Goal: Task Accomplishment & Management: Complete application form

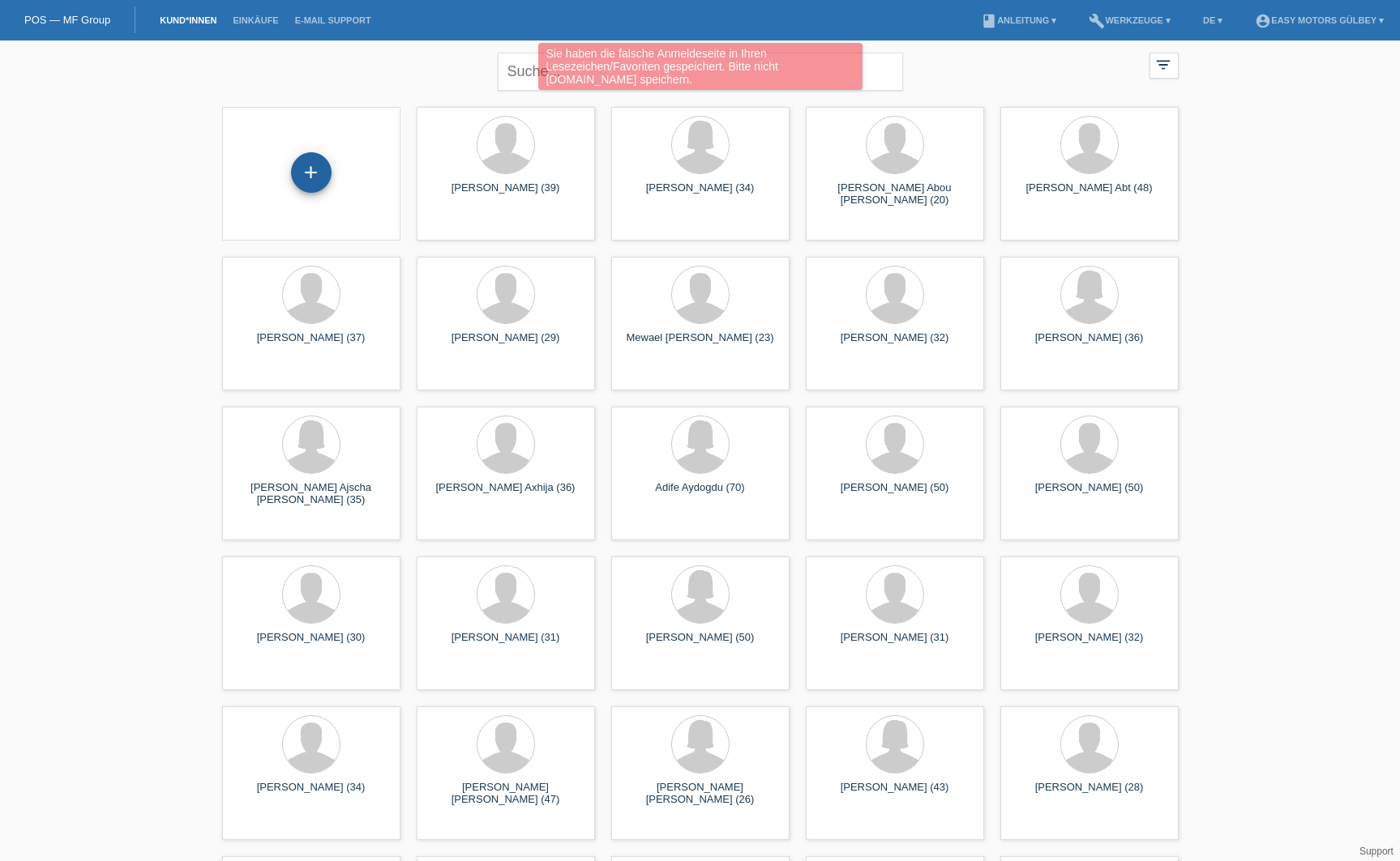
click at [315, 172] on div "+" at bounding box center [311, 173] width 39 height 28
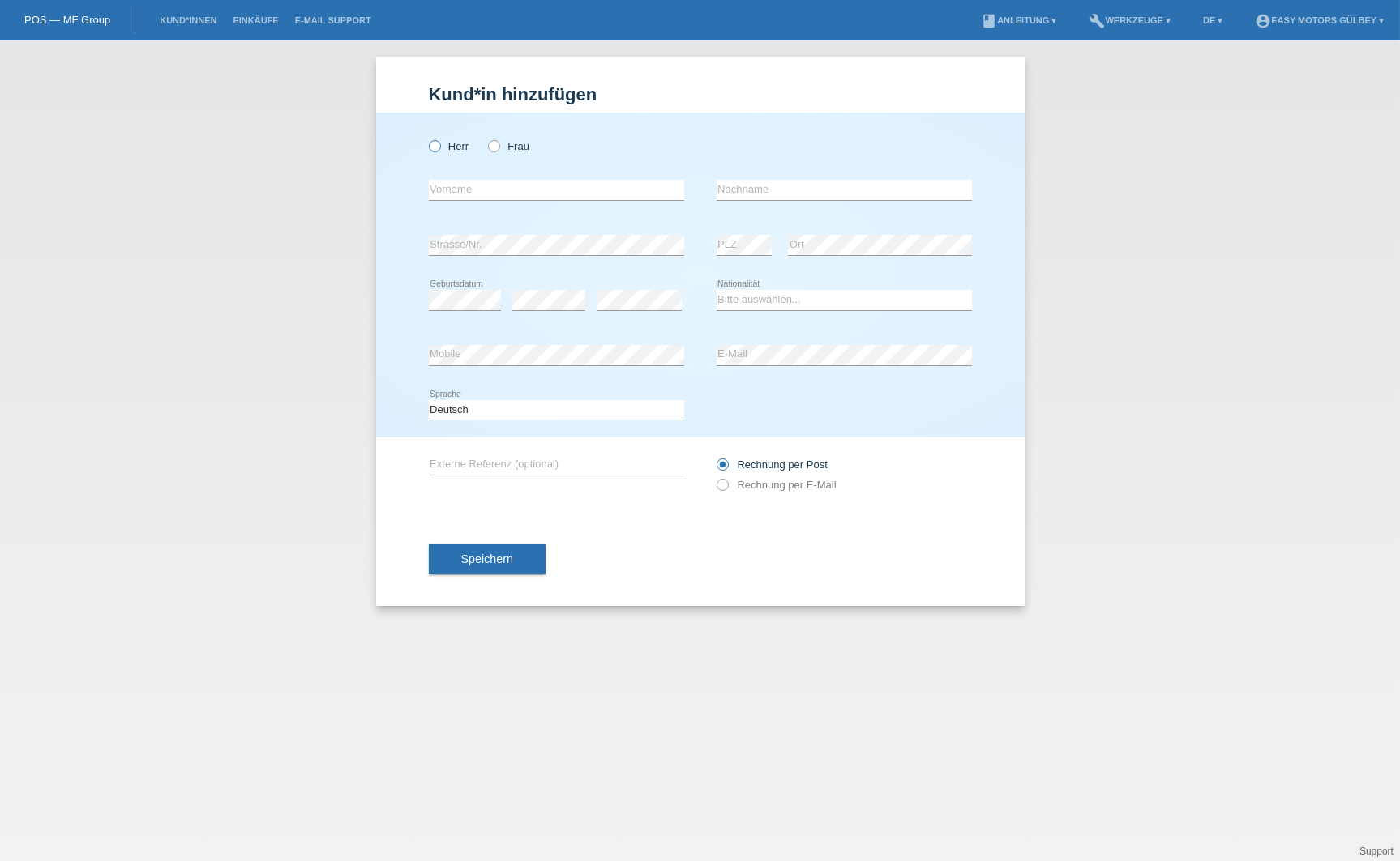
click at [425, 138] on icon at bounding box center [425, 138] width 0 height 0
click at [439, 146] on input "Herr" at bounding box center [434, 146] width 10 height 10
radio input "true"
type input "Iljir"
type input "Ramani"
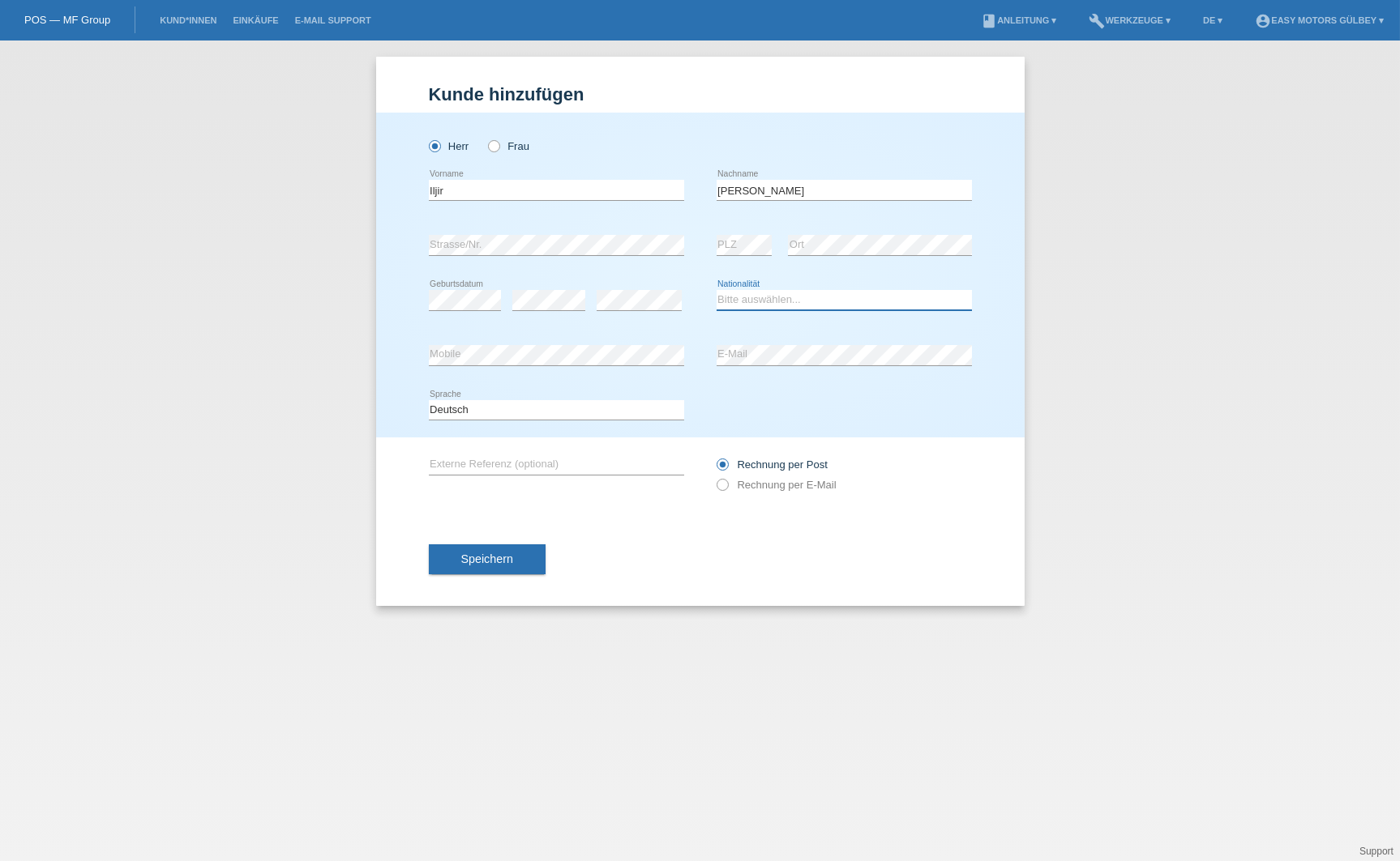
select select "MK"
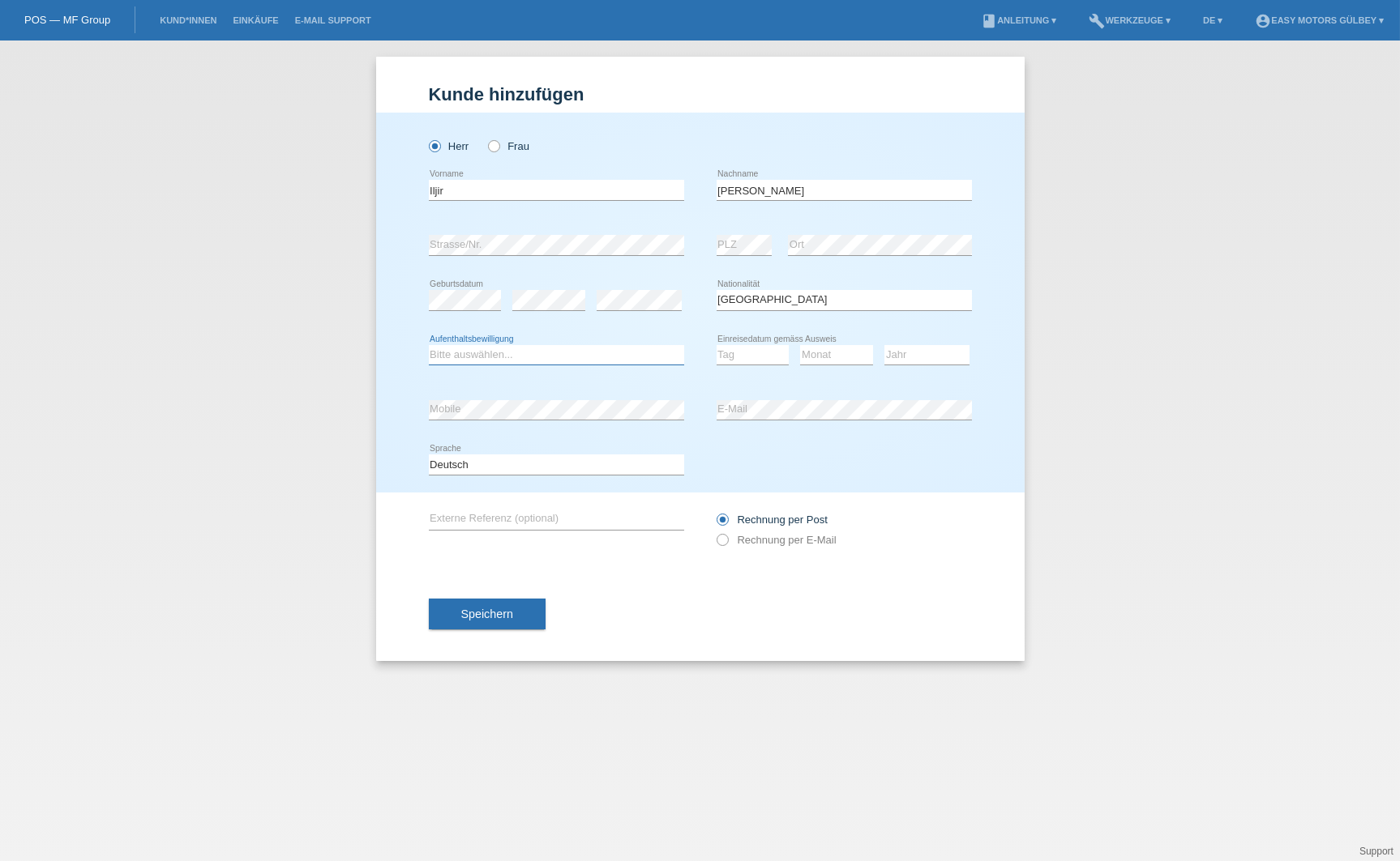
select select "C"
select select "24"
select select "01"
select select "2005"
click at [713, 532] on icon at bounding box center [713, 532] width 0 height 0
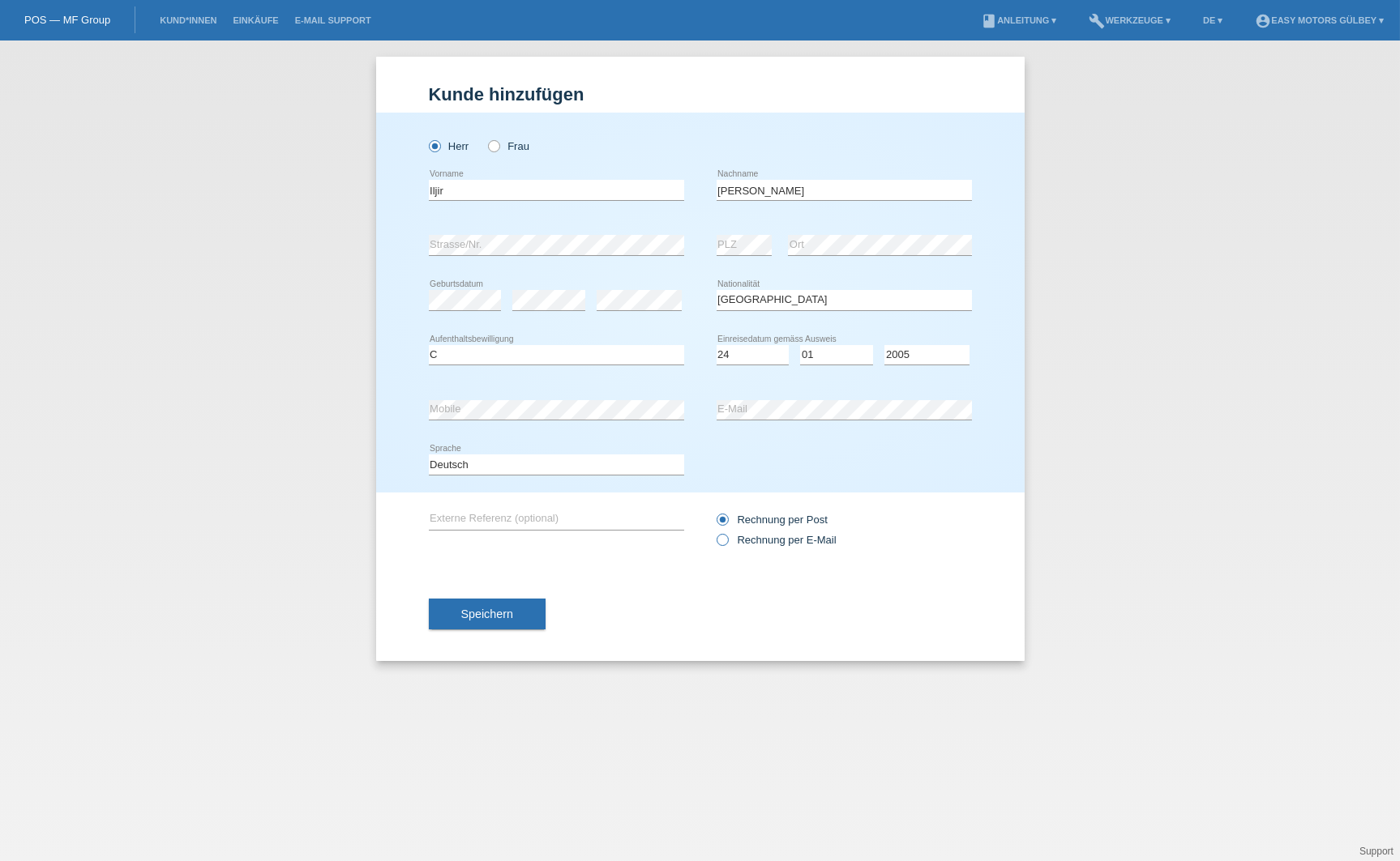
click at [722, 537] on input "Rechnung per E-Mail" at bounding box center [722, 544] width 10 height 20
radio input "true"
click at [458, 604] on button "Speichern" at bounding box center [487, 614] width 117 height 31
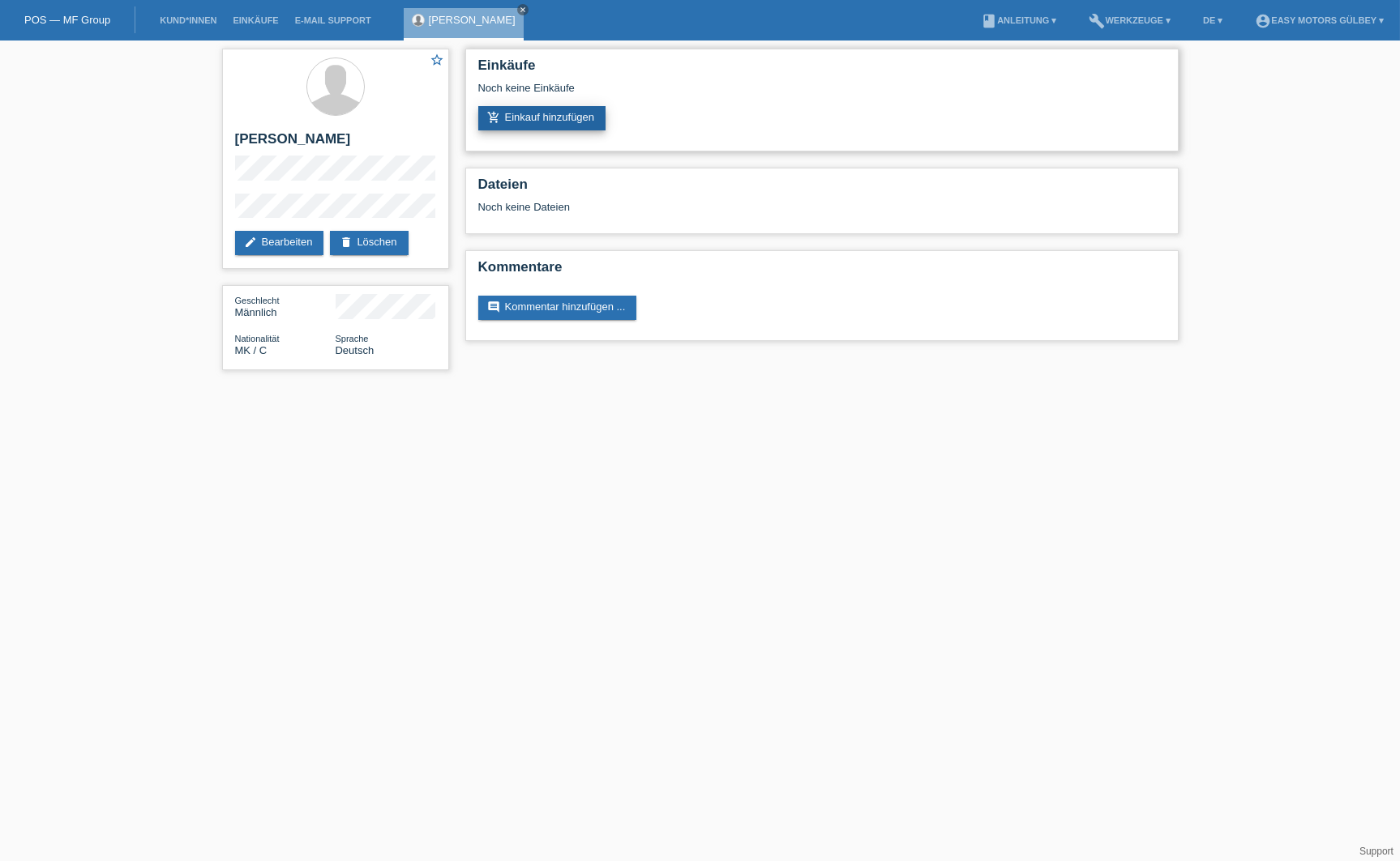
click at [532, 121] on link "add_shopping_cart Einkauf hinzufügen" at bounding box center [542, 119] width 128 height 24
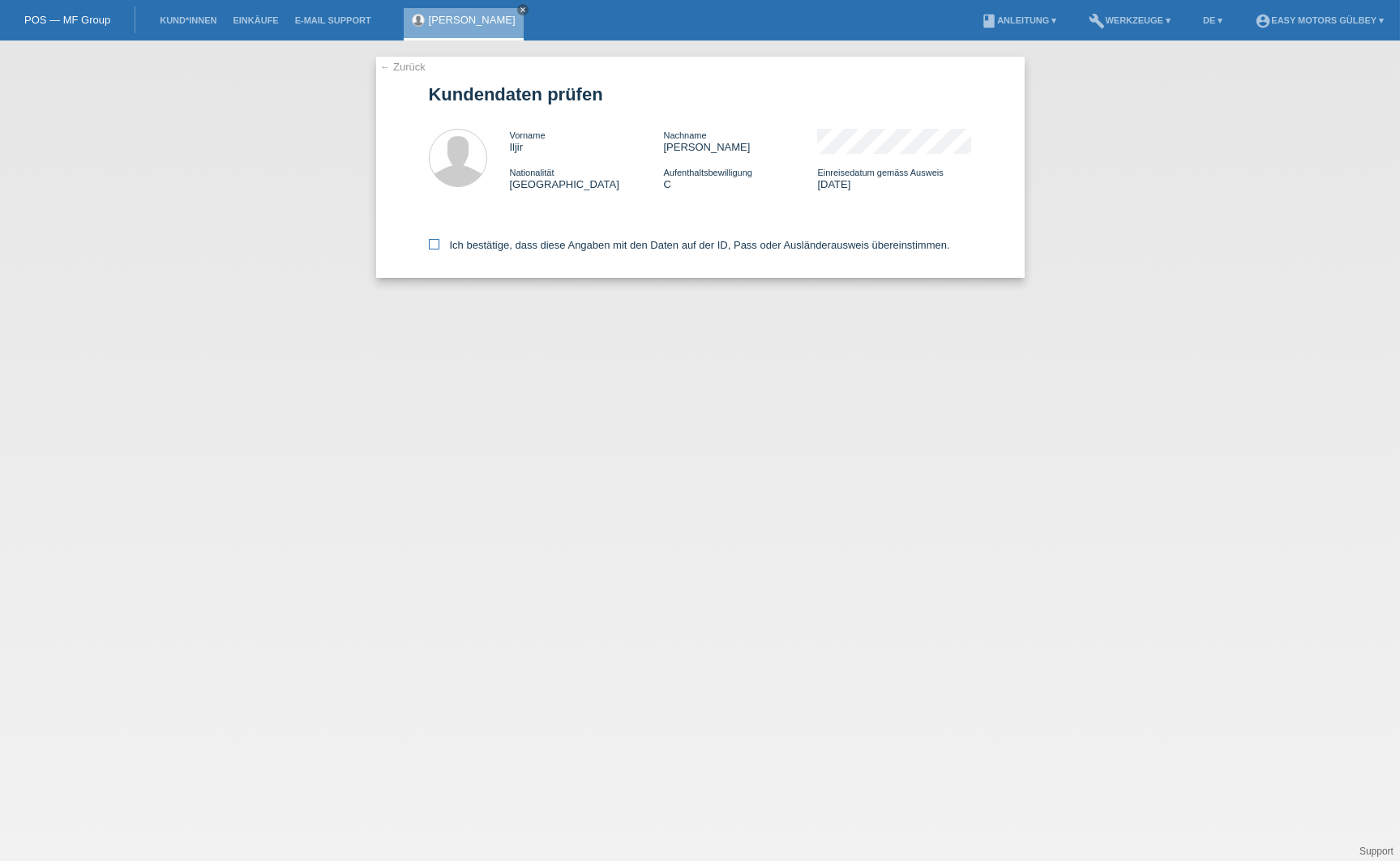
click at [433, 242] on icon at bounding box center [434, 244] width 10 height 10
click at [433, 242] on input "Ich bestätige, dass diese Angaben mit den Daten auf der ID, Pass oder Ausländer…" at bounding box center [434, 244] width 10 height 10
checkbox input "true"
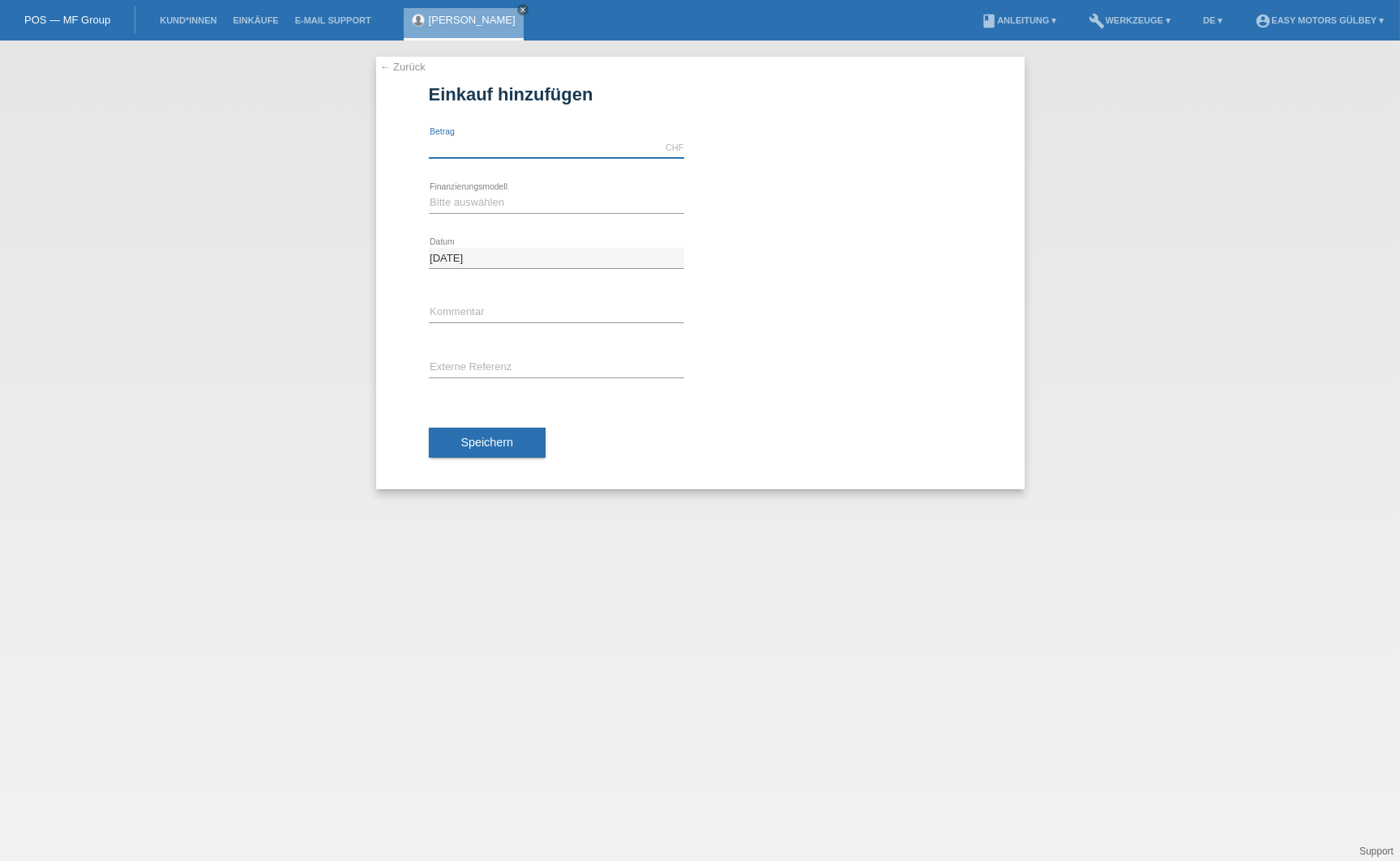
click at [473, 147] on input "text" at bounding box center [556, 147] width 255 height 20
type input "2590.00"
select select "10"
click at [505, 444] on span "Speichern" at bounding box center [487, 442] width 52 height 13
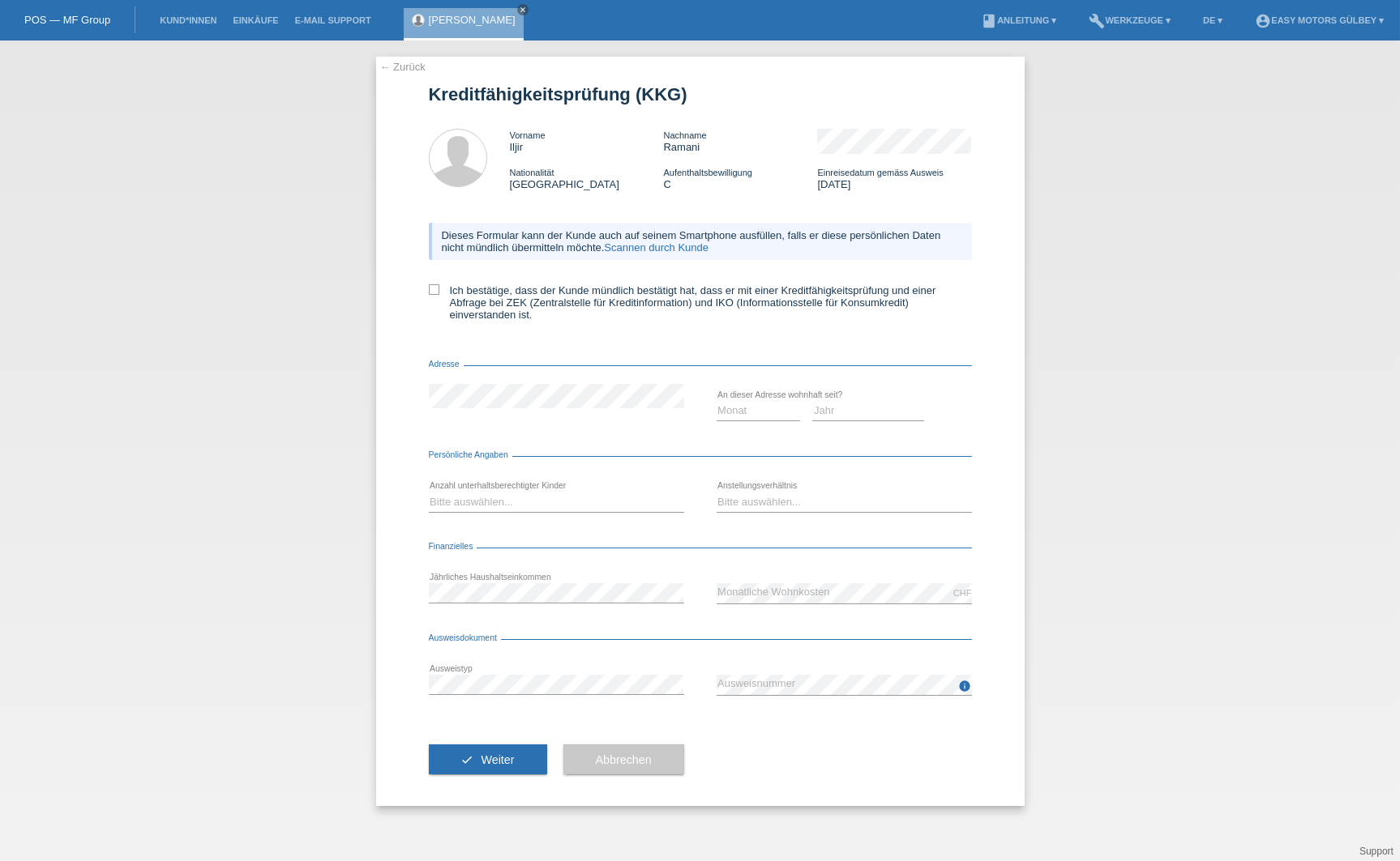
click at [420, 294] on div "← Zurück Kreditfähigkeitsprüfung (KKG) Vorname Iljir Nachname Ramani Nationalit…" at bounding box center [700, 431] width 649 height 749
click at [431, 288] on icon at bounding box center [434, 289] width 10 height 10
click at [431, 288] on input "Ich bestätige, dass der Kunde mündlich bestätigt hat, dass er mit einer Kreditf…" at bounding box center [434, 289] width 10 height 10
checkbox input "true"
click at [404, 66] on link "← Zurück" at bounding box center [403, 67] width 45 height 12
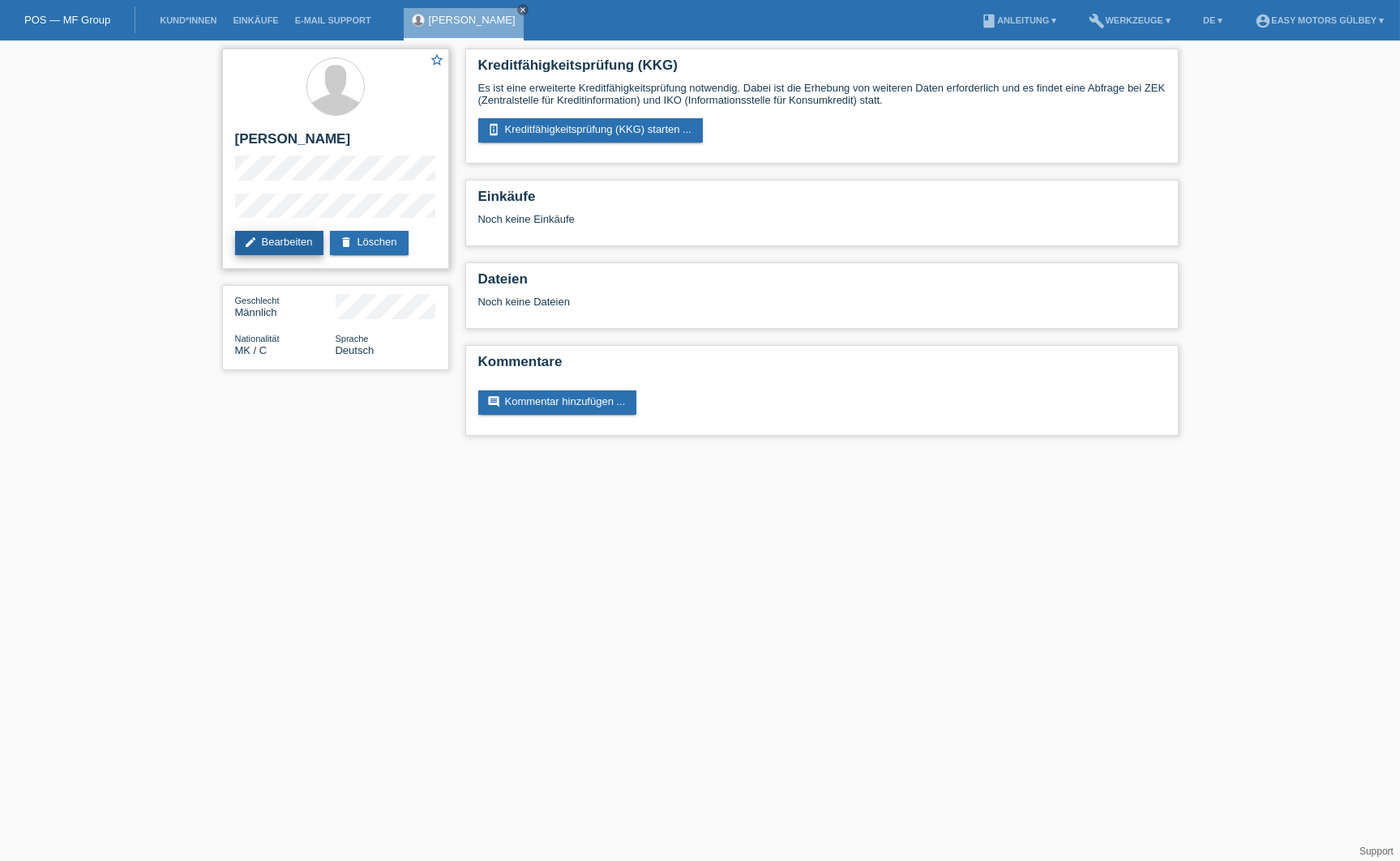
click at [295, 242] on link "edit Bearbeiten" at bounding box center [280, 243] width 89 height 24
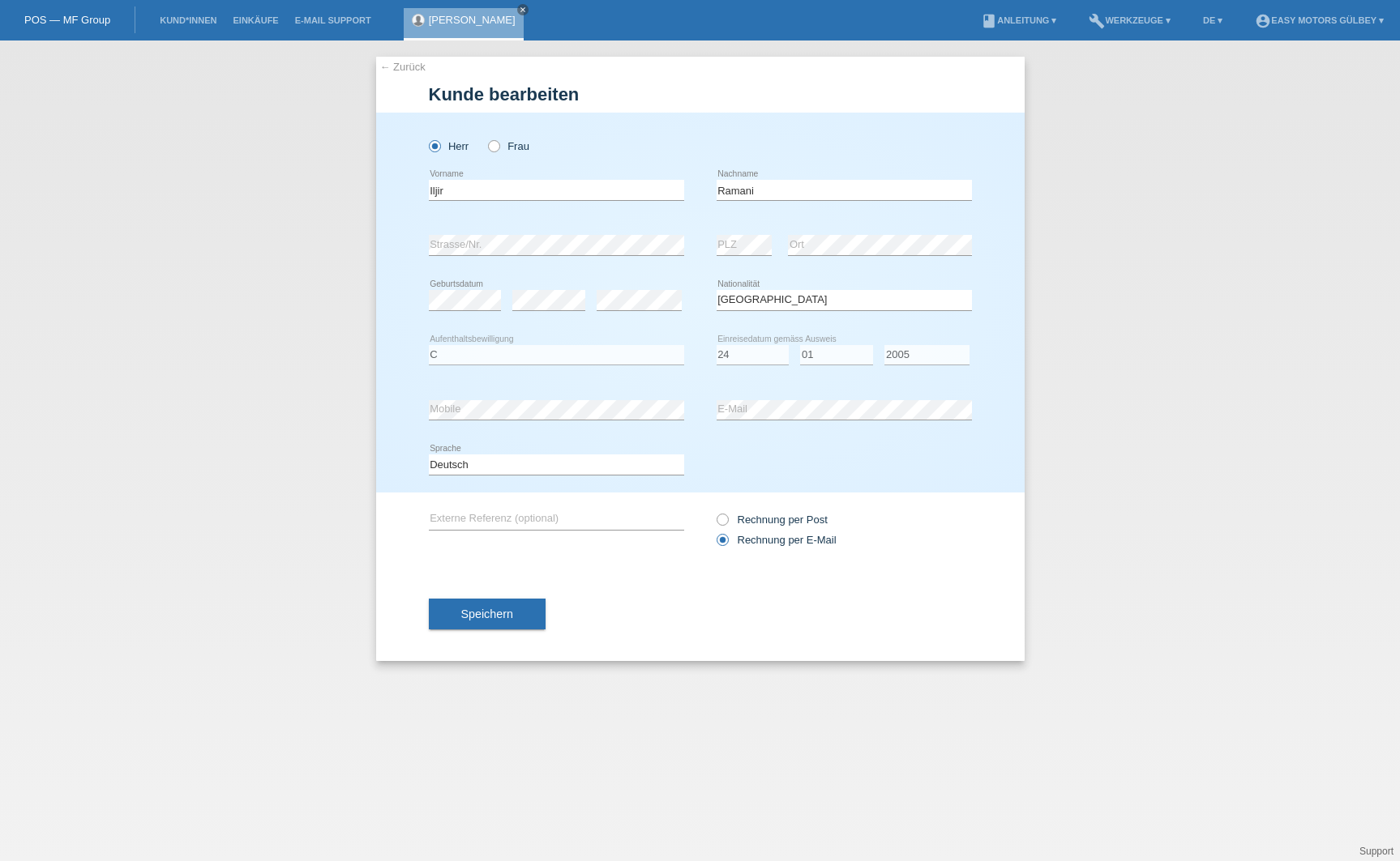
select select "MK"
select select "C"
select select "24"
select select "01"
select select "2005"
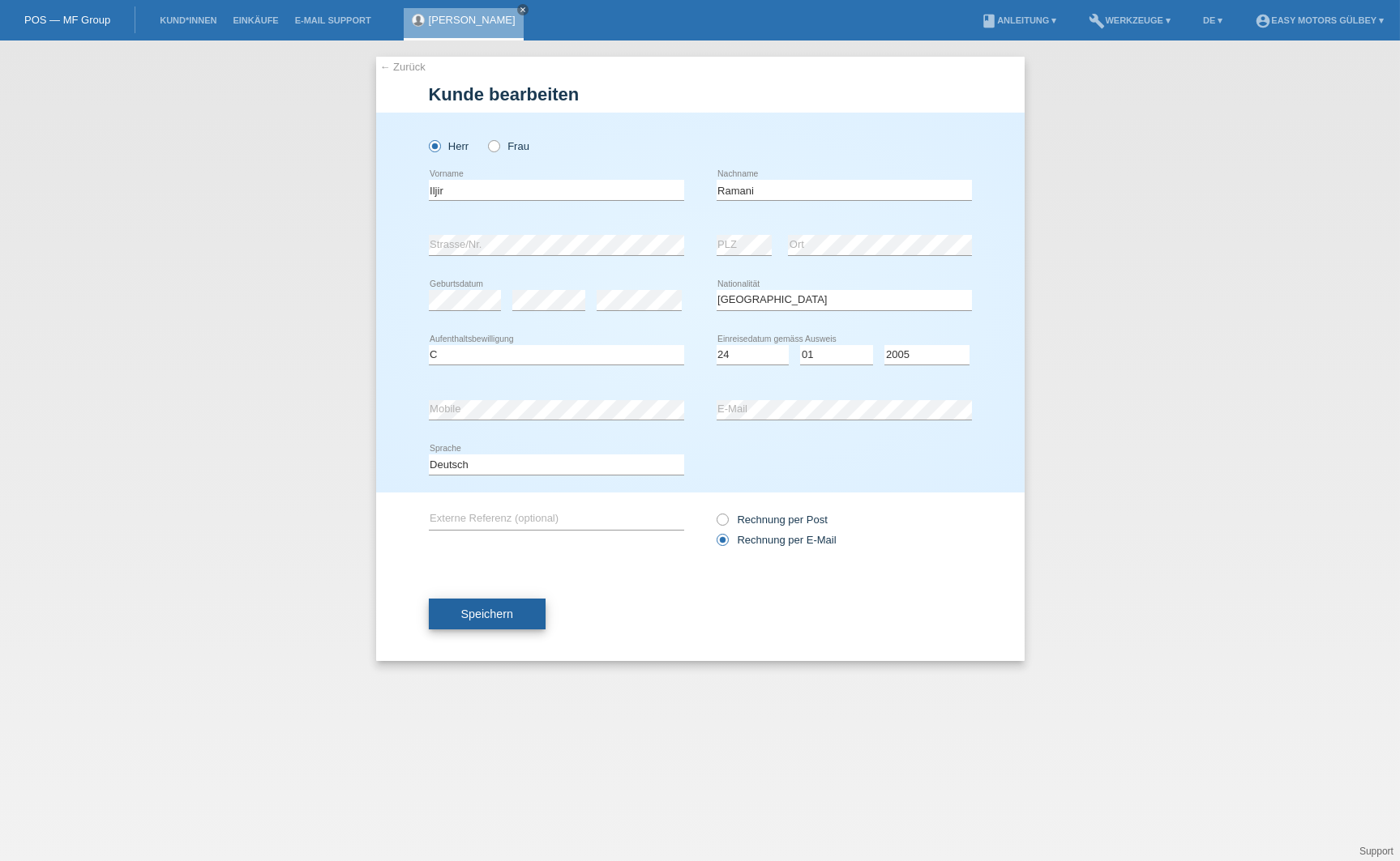
click at [490, 626] on button "Speichern" at bounding box center [487, 614] width 117 height 31
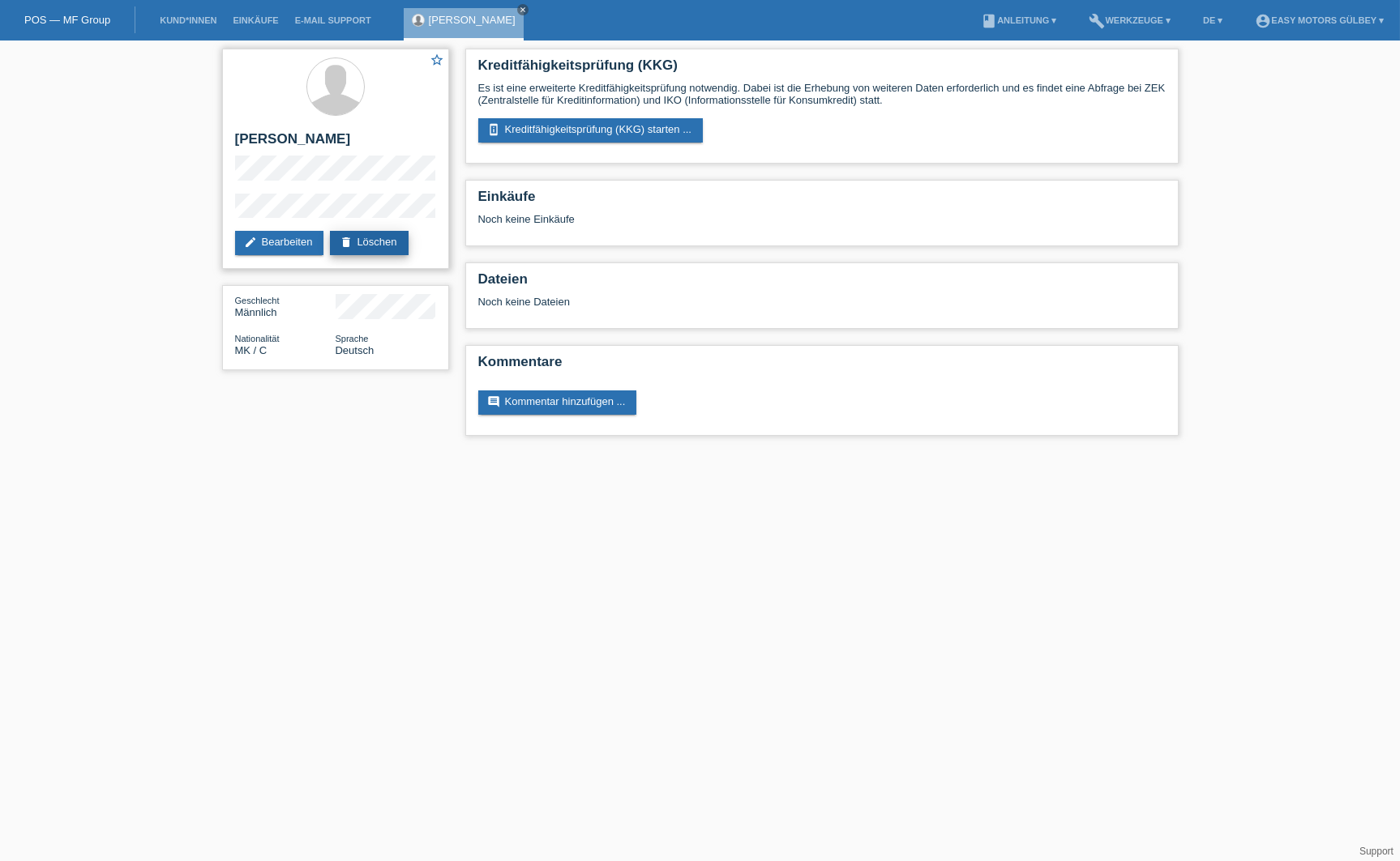
click at [370, 247] on link "delete Löschen" at bounding box center [368, 243] width 78 height 24
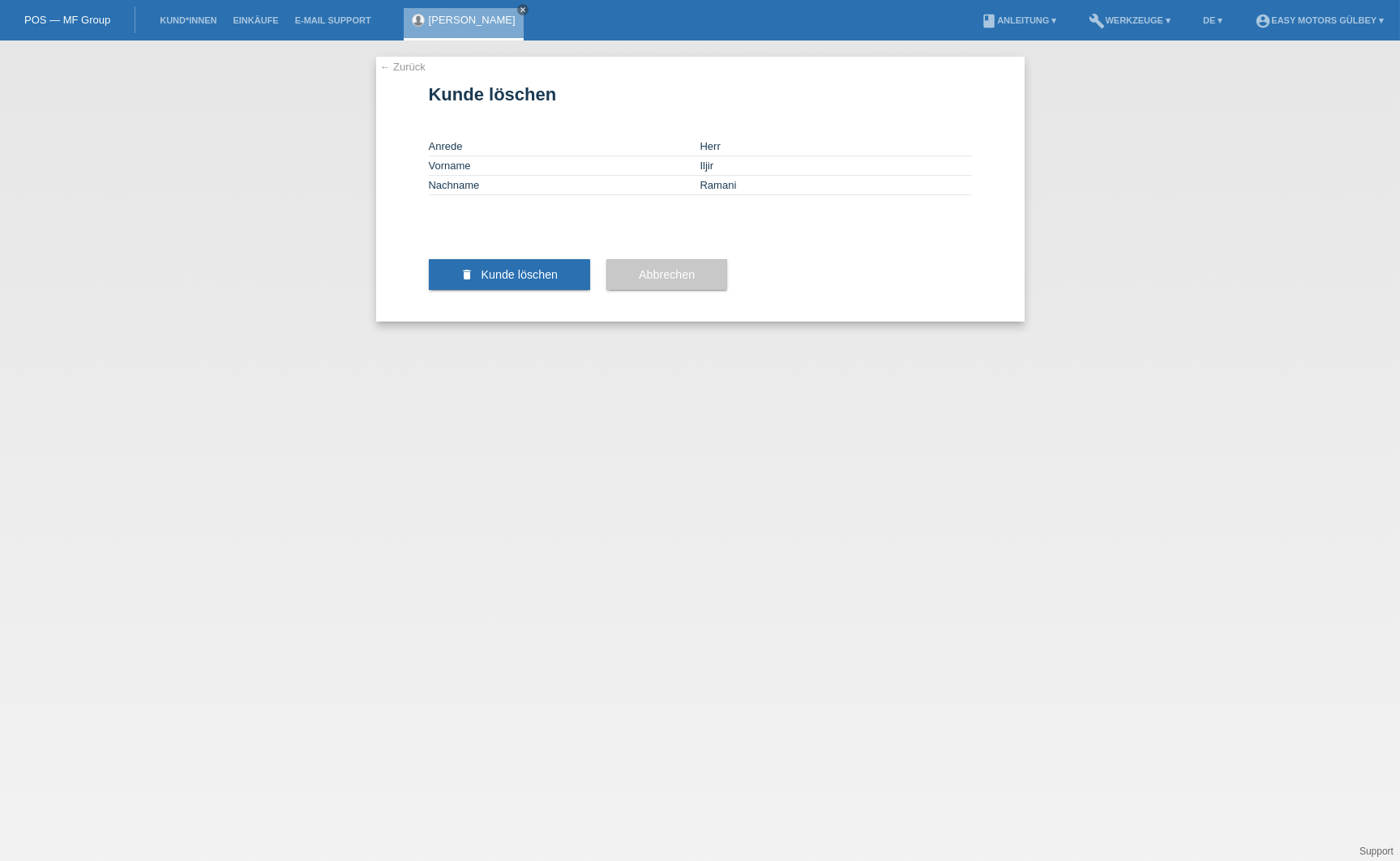
click at [411, 64] on link "← Zurück" at bounding box center [403, 67] width 45 height 12
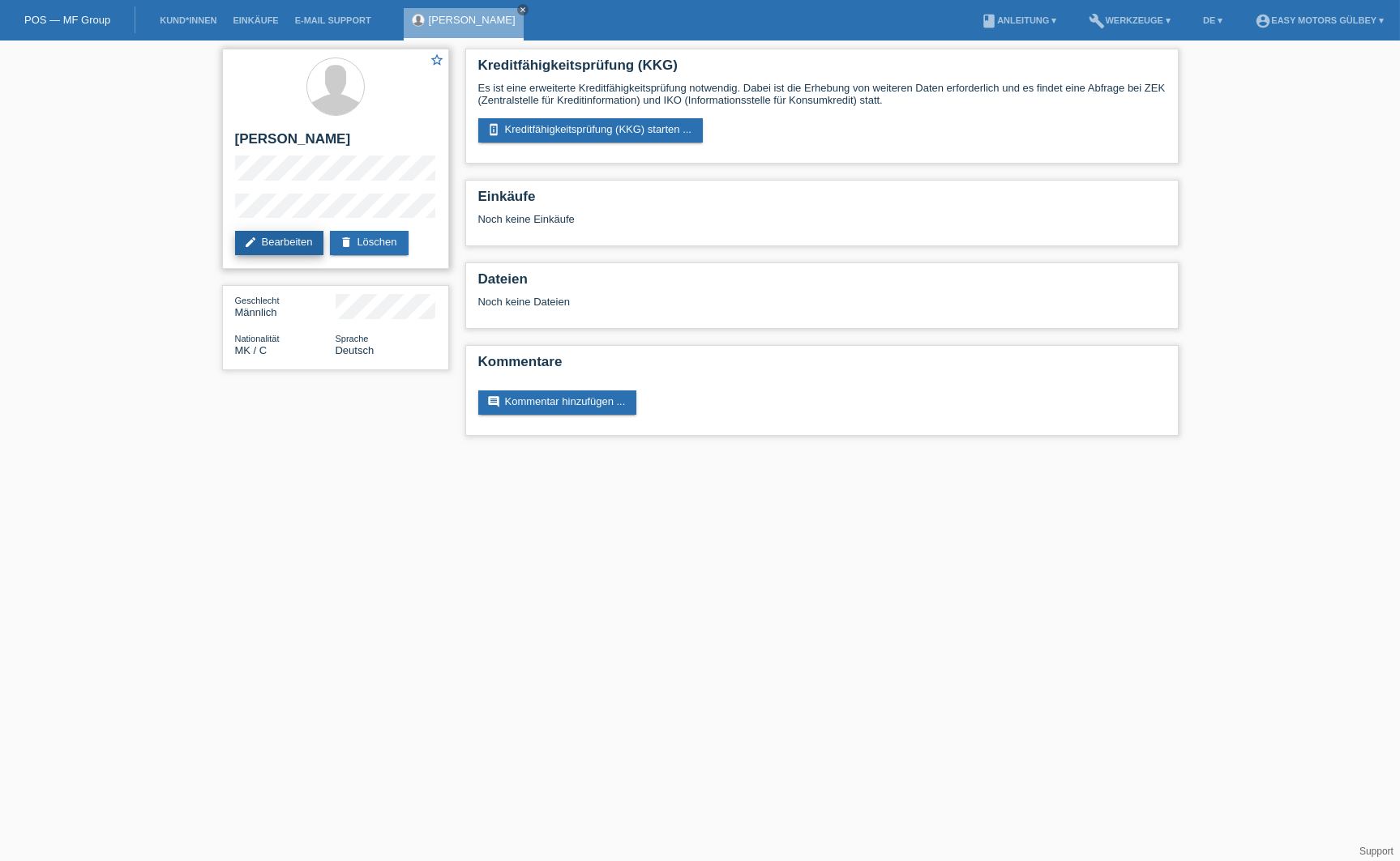
click at [295, 245] on link "edit Bearbeiten" at bounding box center [280, 243] width 89 height 24
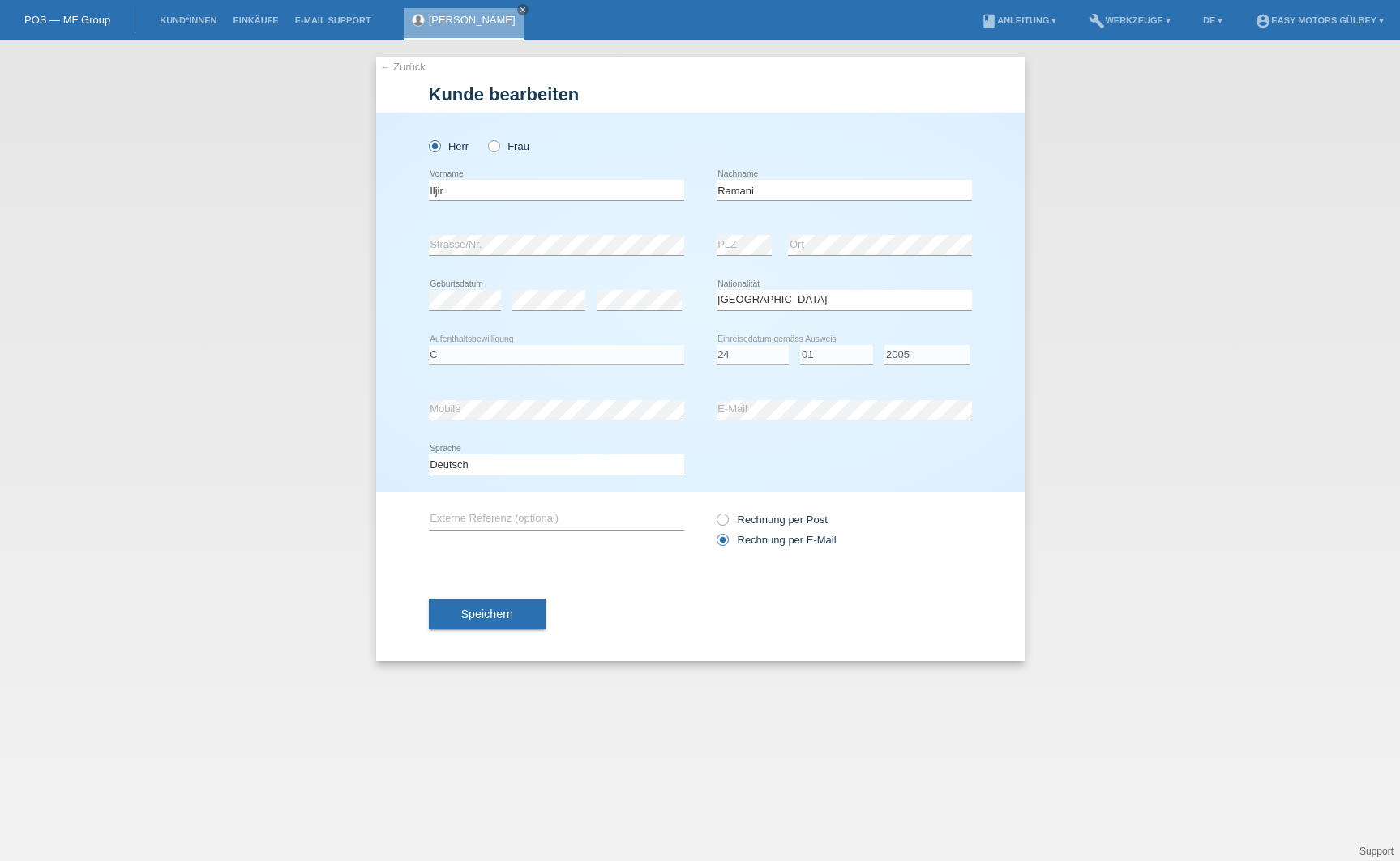
select select "MK"
select select "C"
select select "24"
select select "01"
select select "2005"
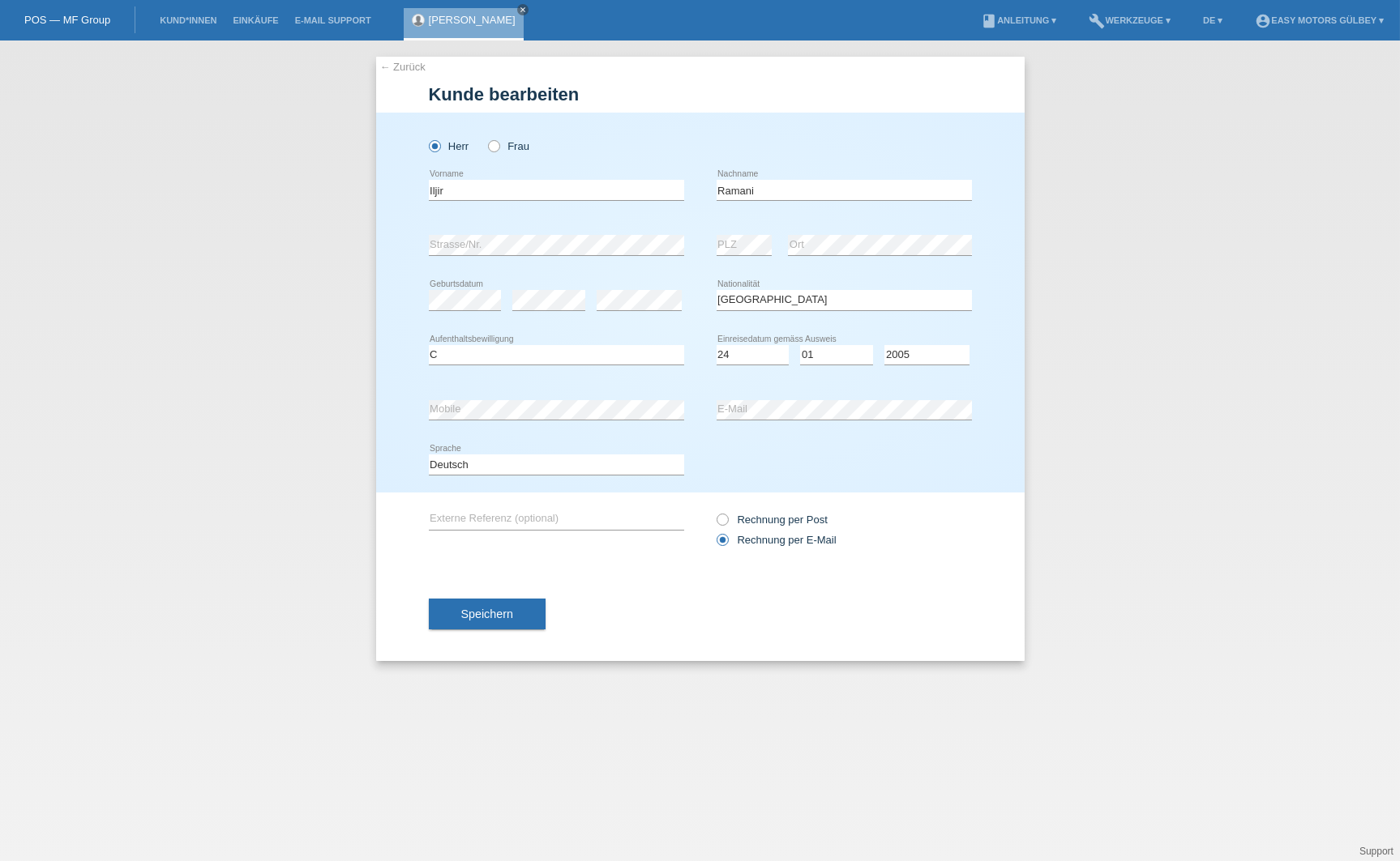
click at [400, 64] on link "← Zurück" at bounding box center [403, 67] width 45 height 12
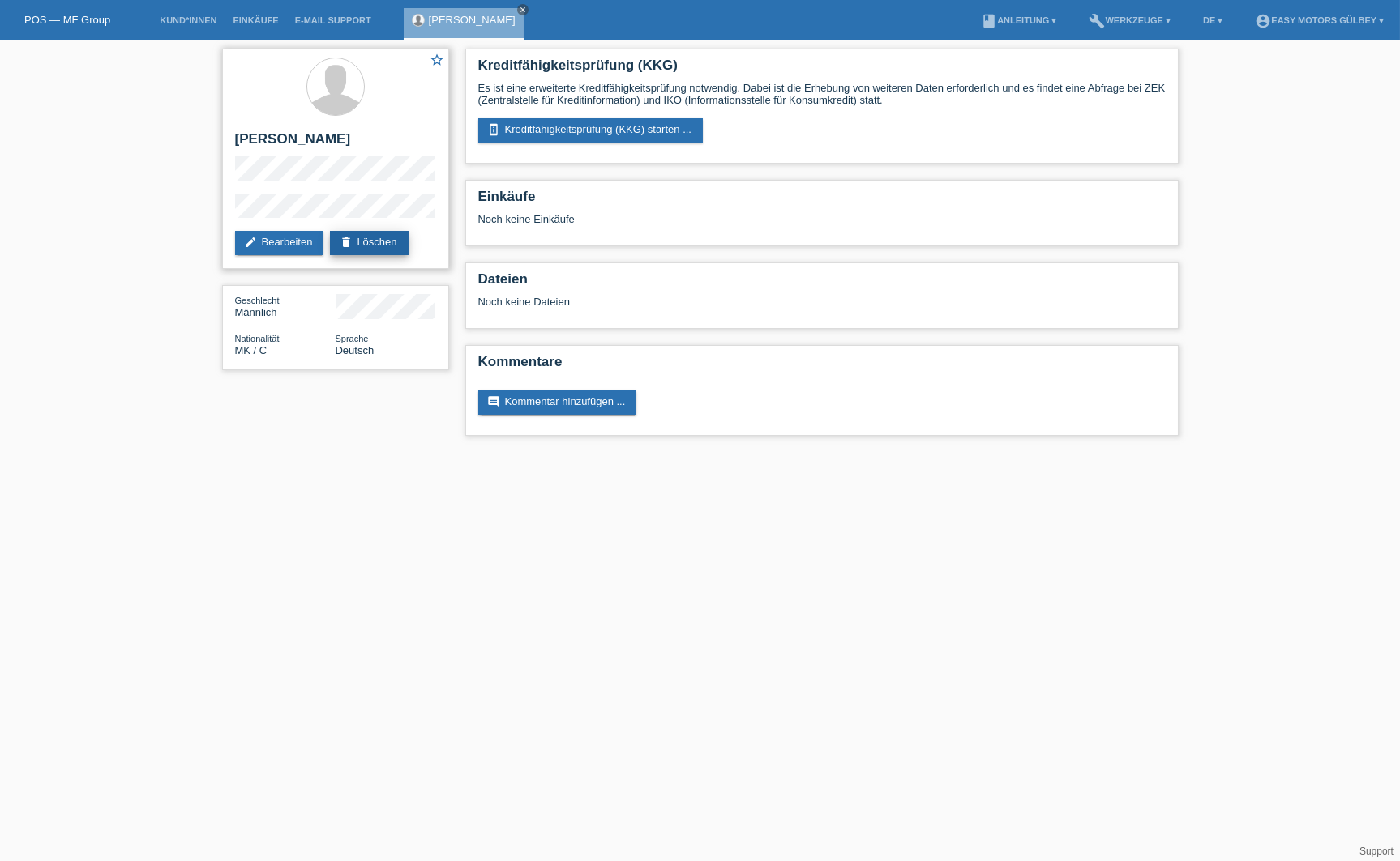
click at [390, 235] on link "delete Löschen" at bounding box center [368, 243] width 78 height 24
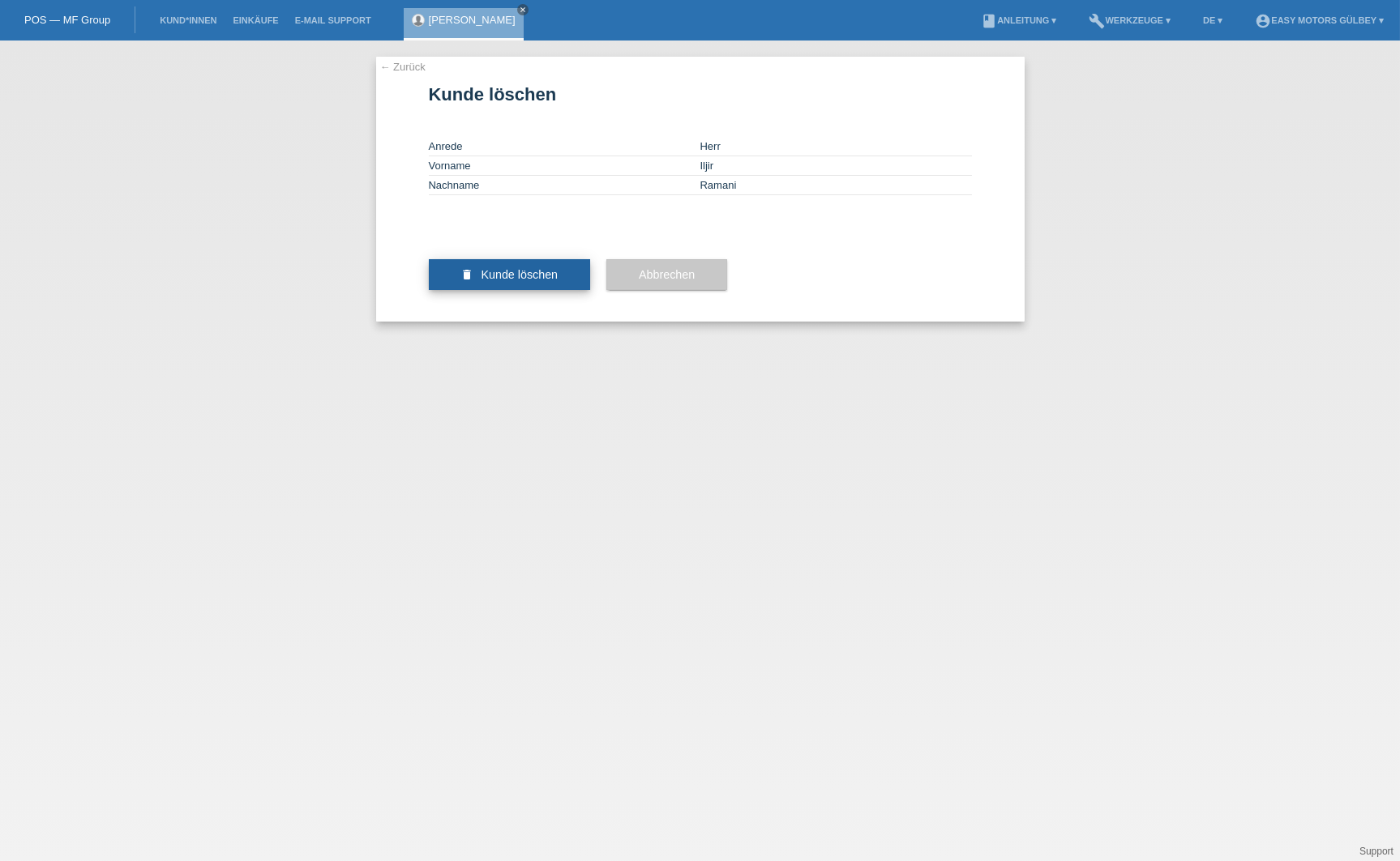
click at [512, 281] on span "Kunde löschen" at bounding box center [519, 275] width 77 height 13
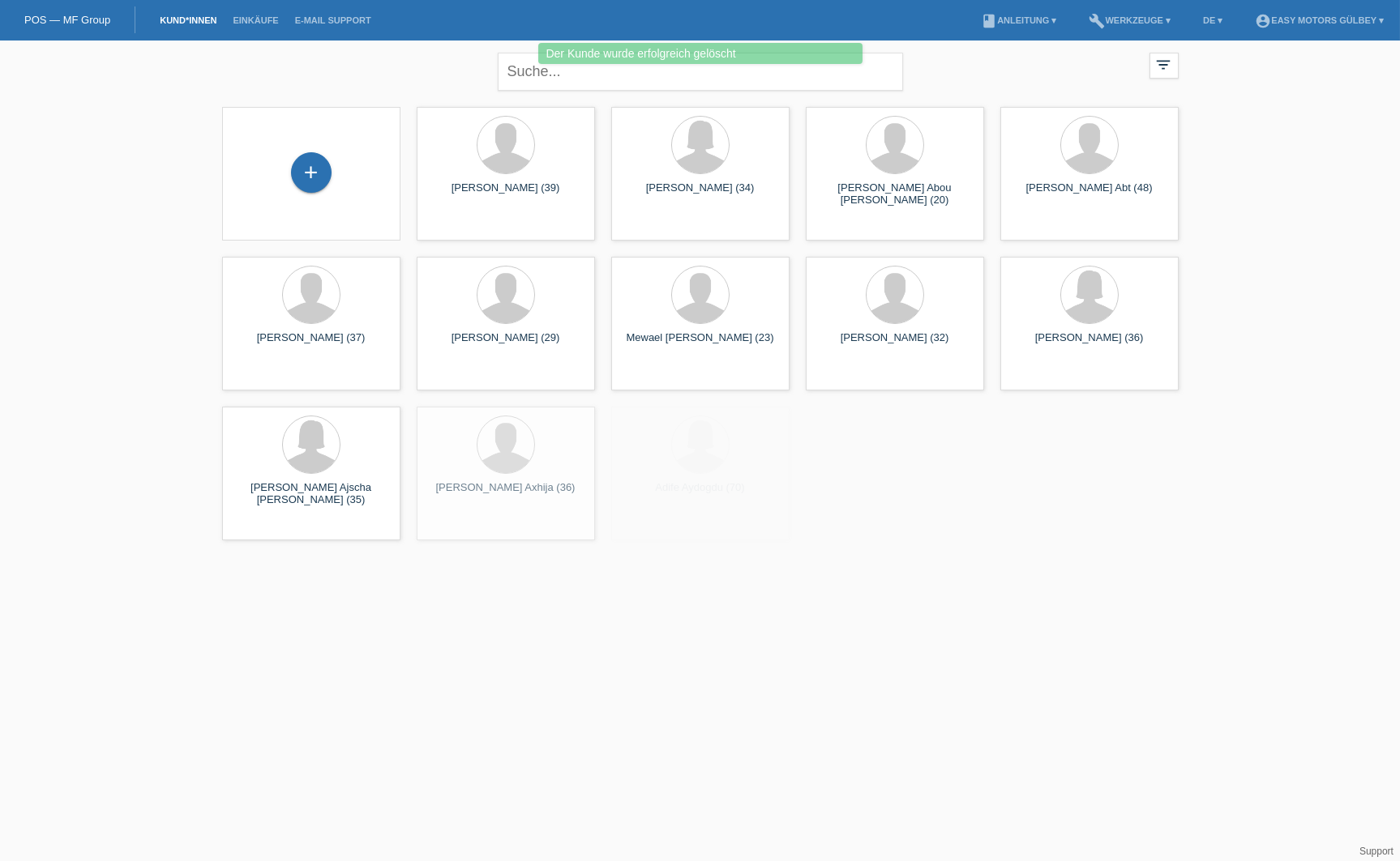
click at [326, 147] on div "+" at bounding box center [311, 173] width 179 height 133
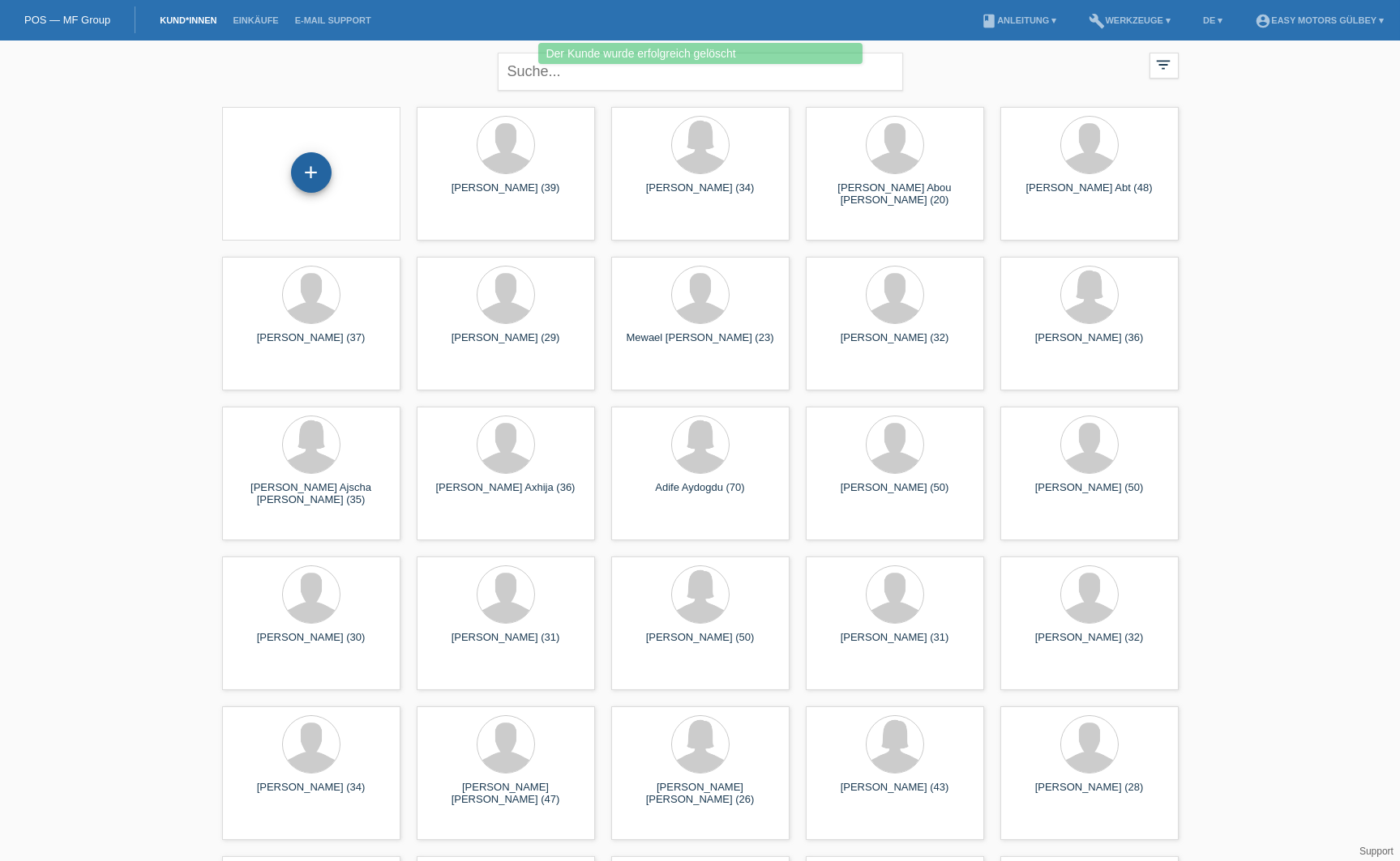
click at [320, 159] on div "+" at bounding box center [311, 173] width 39 height 28
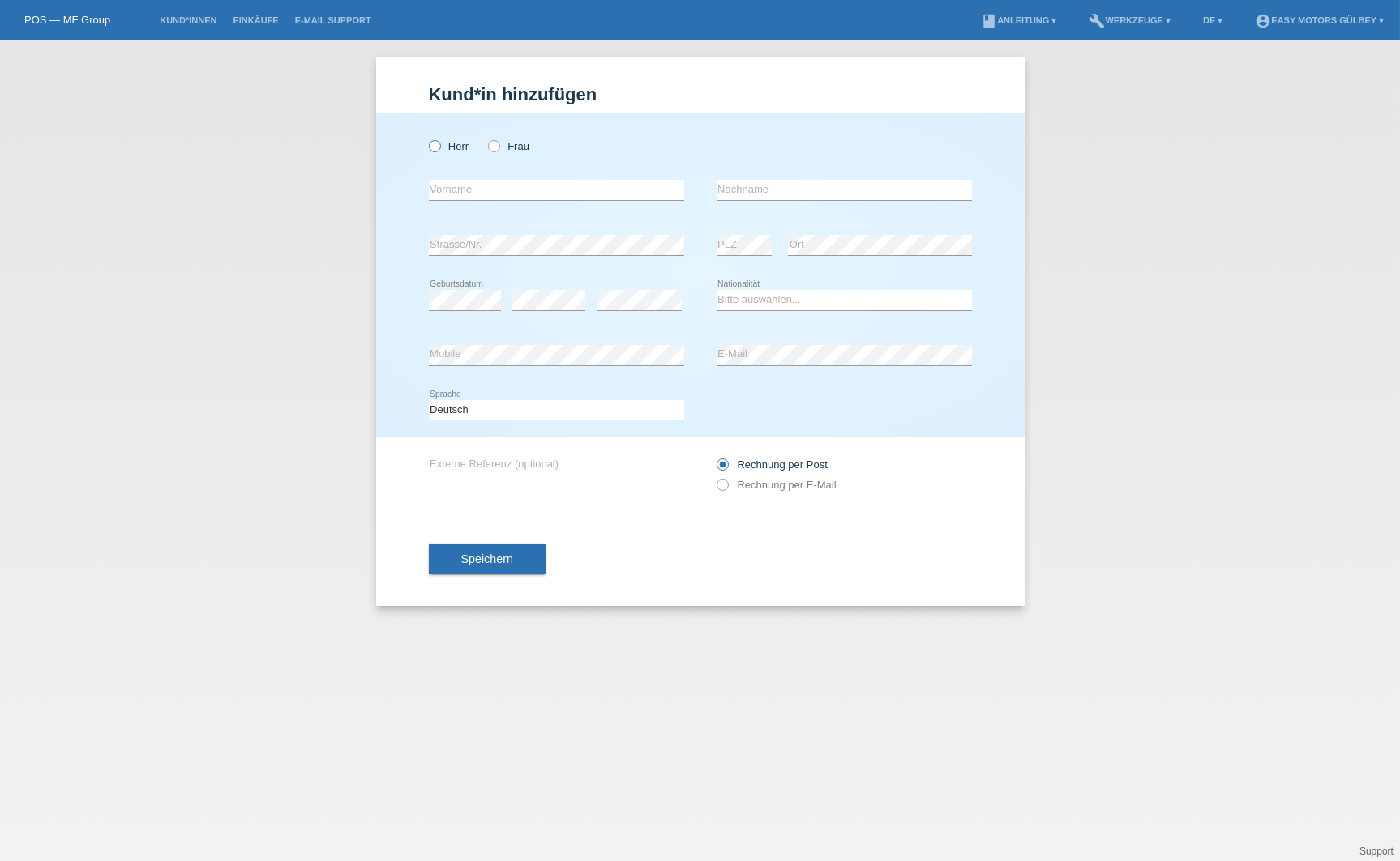
click at [425, 138] on icon at bounding box center [425, 138] width 0 height 0
click at [433, 145] on input "Herr" at bounding box center [434, 146] width 10 height 10
radio input "true"
click at [501, 200] on icon at bounding box center [556, 200] width 255 height 1
type input "Iljir"
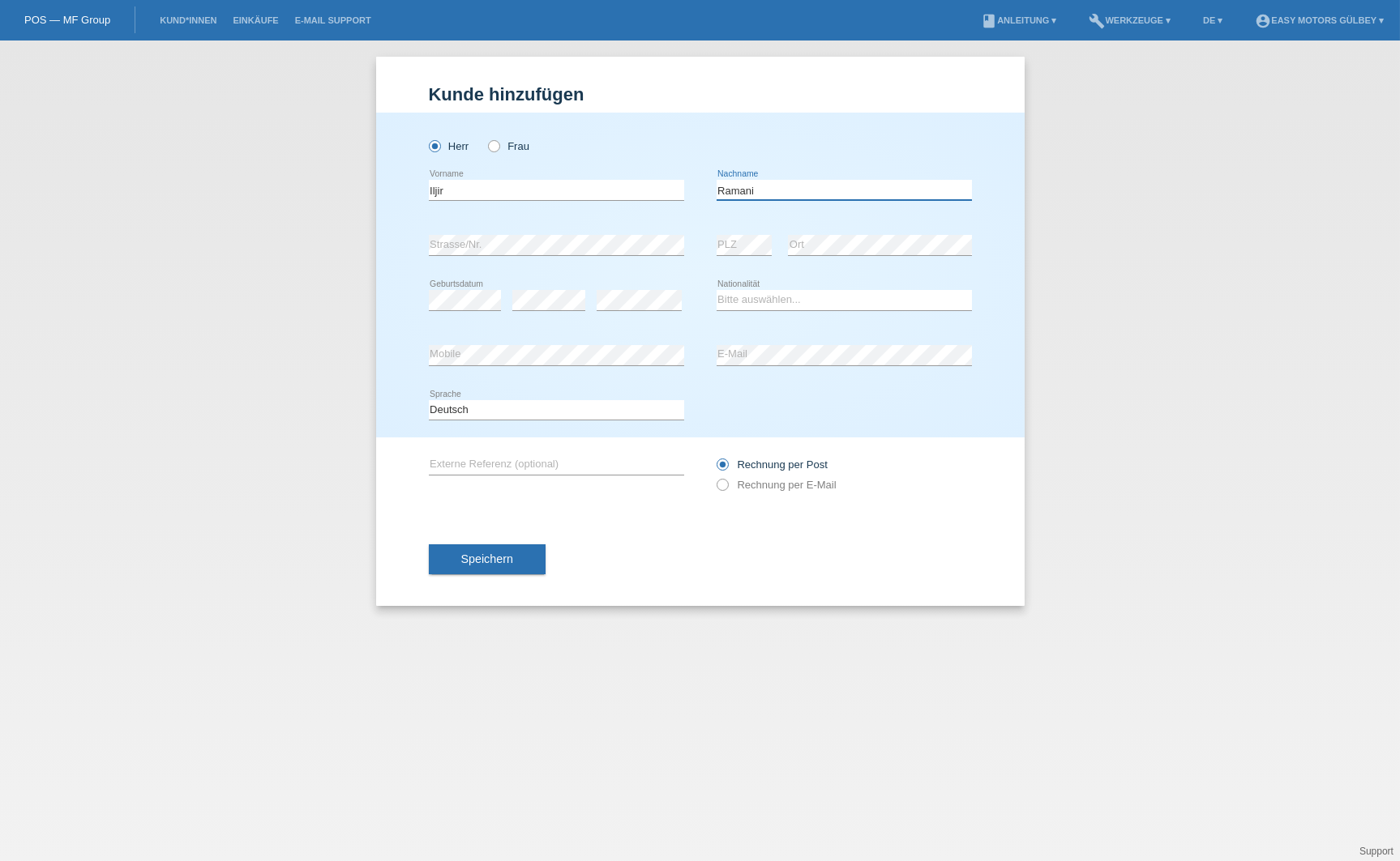
type input "Ramani"
click at [539, 288] on div "error" at bounding box center [549, 300] width 73 height 55
click at [649, 311] on div "error" at bounding box center [639, 300] width 85 height 55
select select "MK"
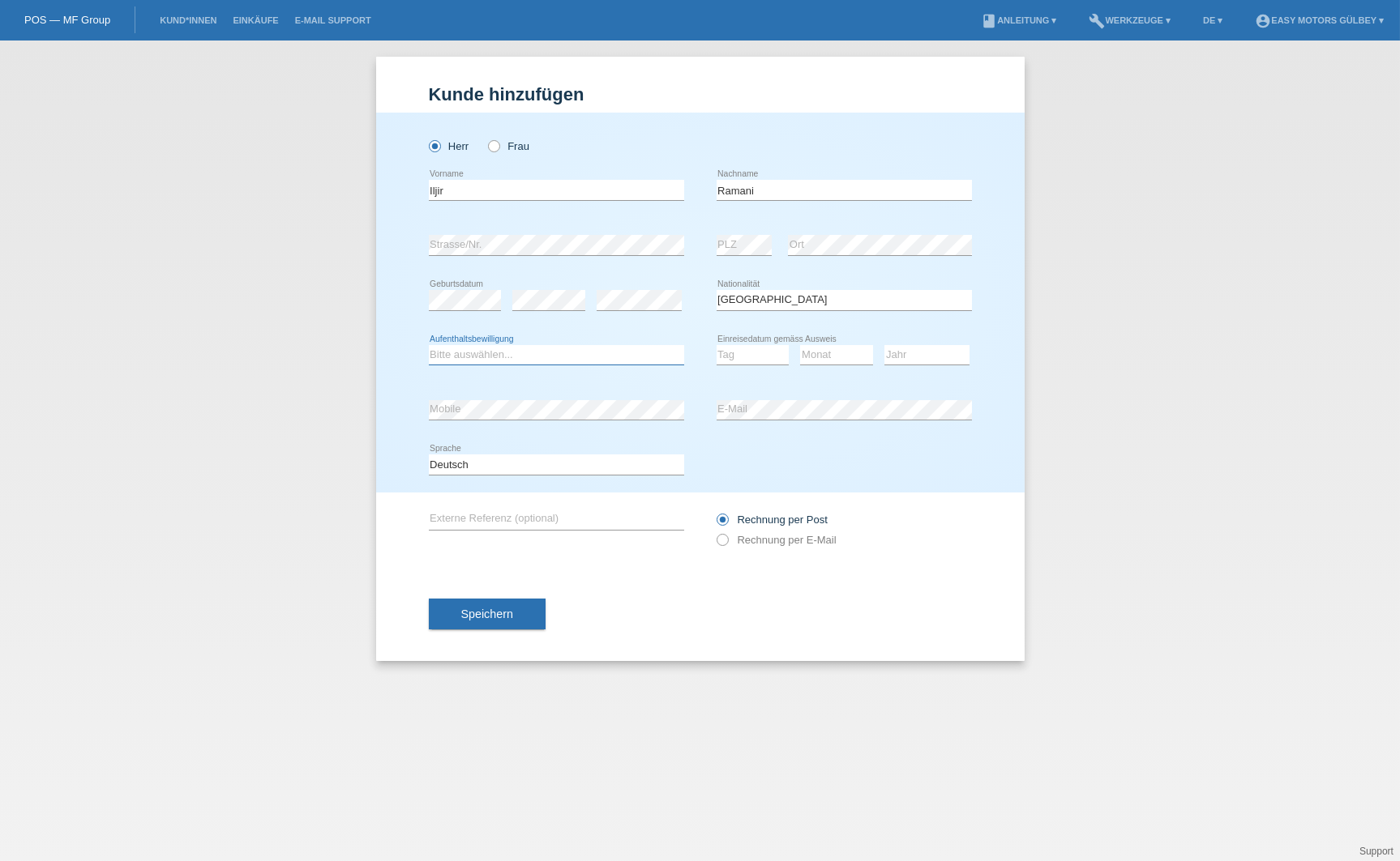
select select "C"
click at [714, 354] on div "Bitte auswählen... C B B - Flüchtlingsstatus Andere error Aufenthaltsbewilligun…" at bounding box center [700, 356] width 543 height 55
select select "24"
select select "01"
select select "2005"
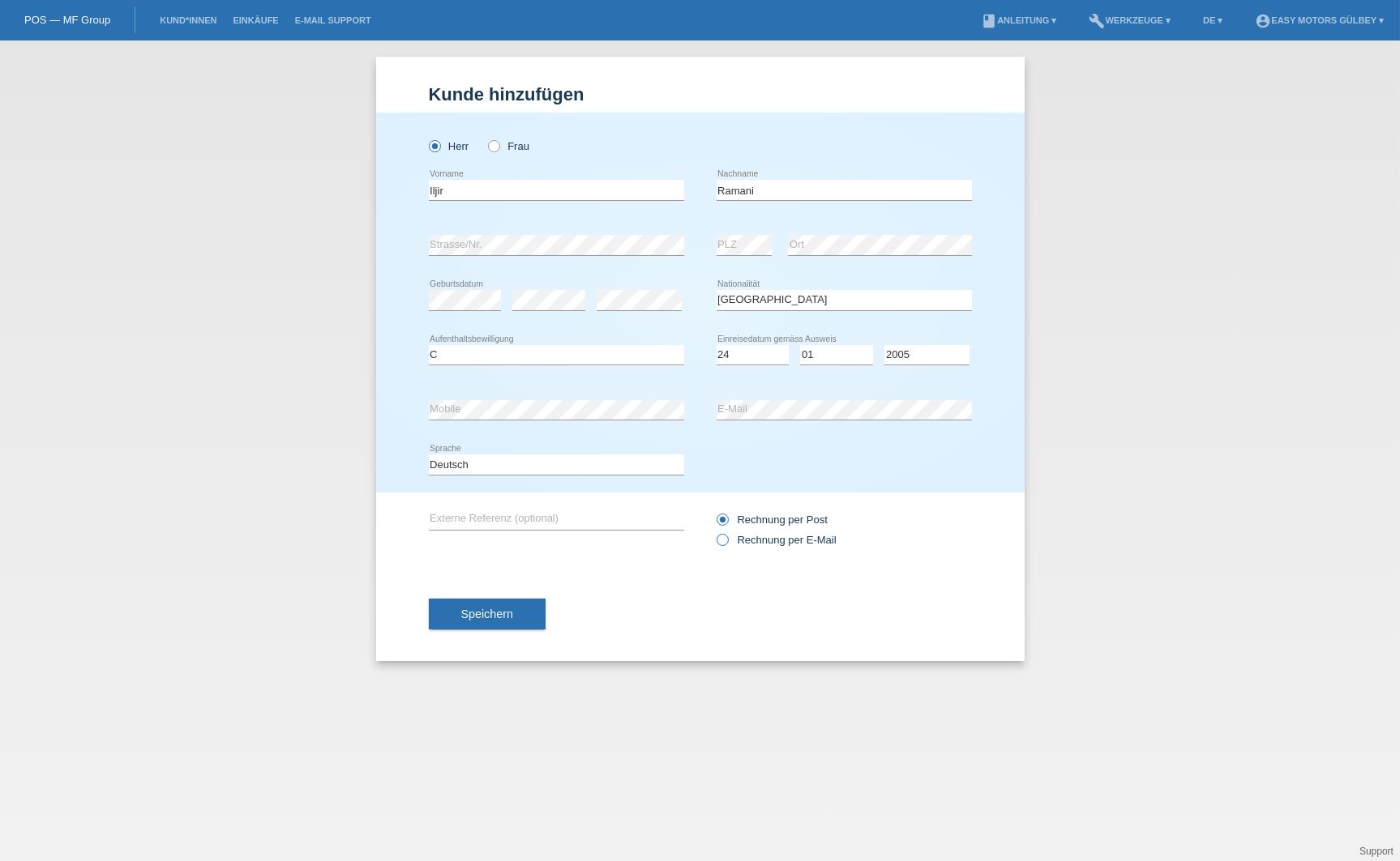
click at [713, 532] on icon at bounding box center [713, 532] width 0 height 0
click at [720, 541] on input "Rechnung per E-Mail" at bounding box center [722, 544] width 10 height 20
radio input "true"
click at [508, 618] on span "Speichern" at bounding box center [487, 614] width 52 height 13
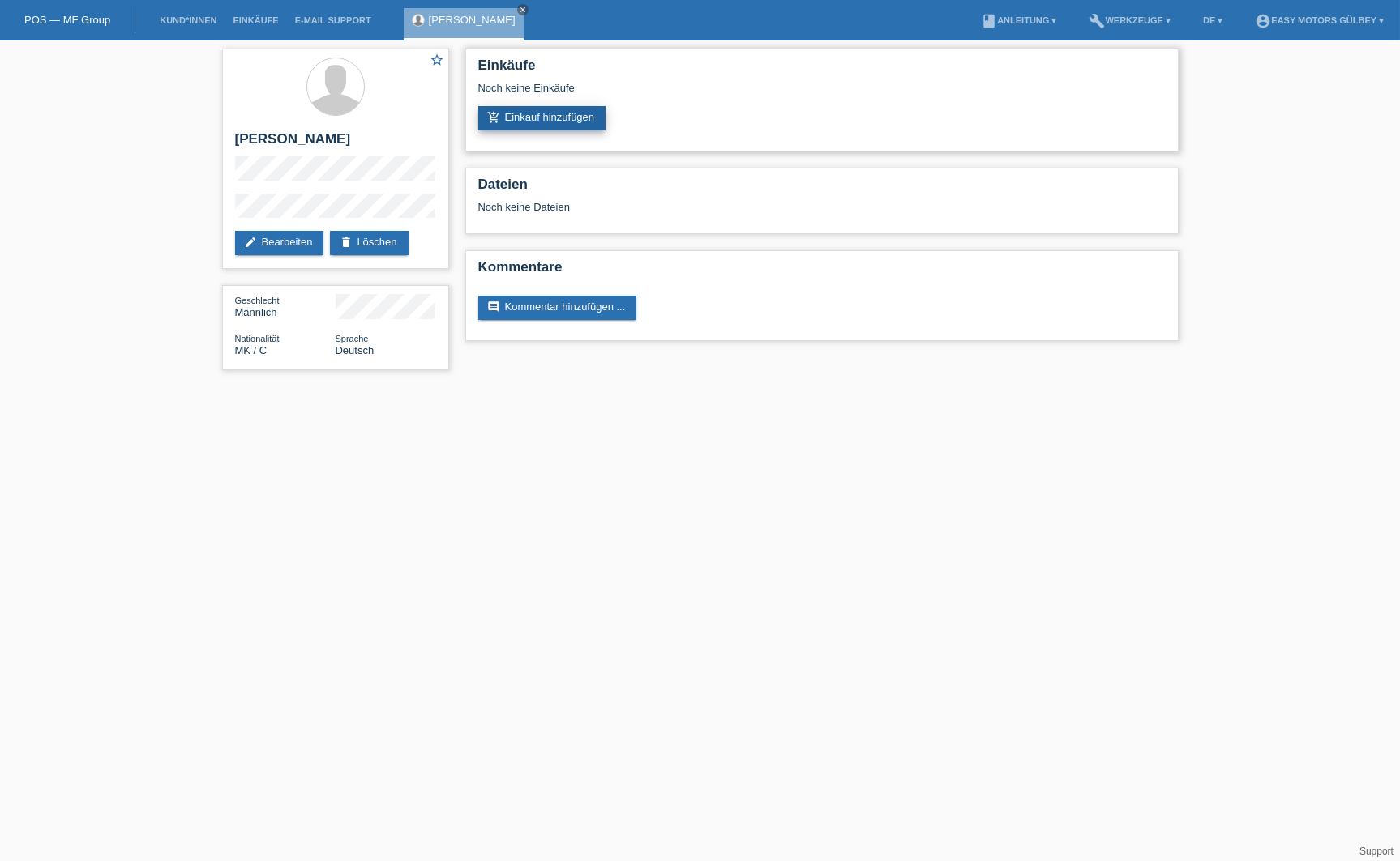
click at [569, 121] on link "add_shopping_cart Einkauf hinzufügen" at bounding box center [542, 119] width 128 height 24
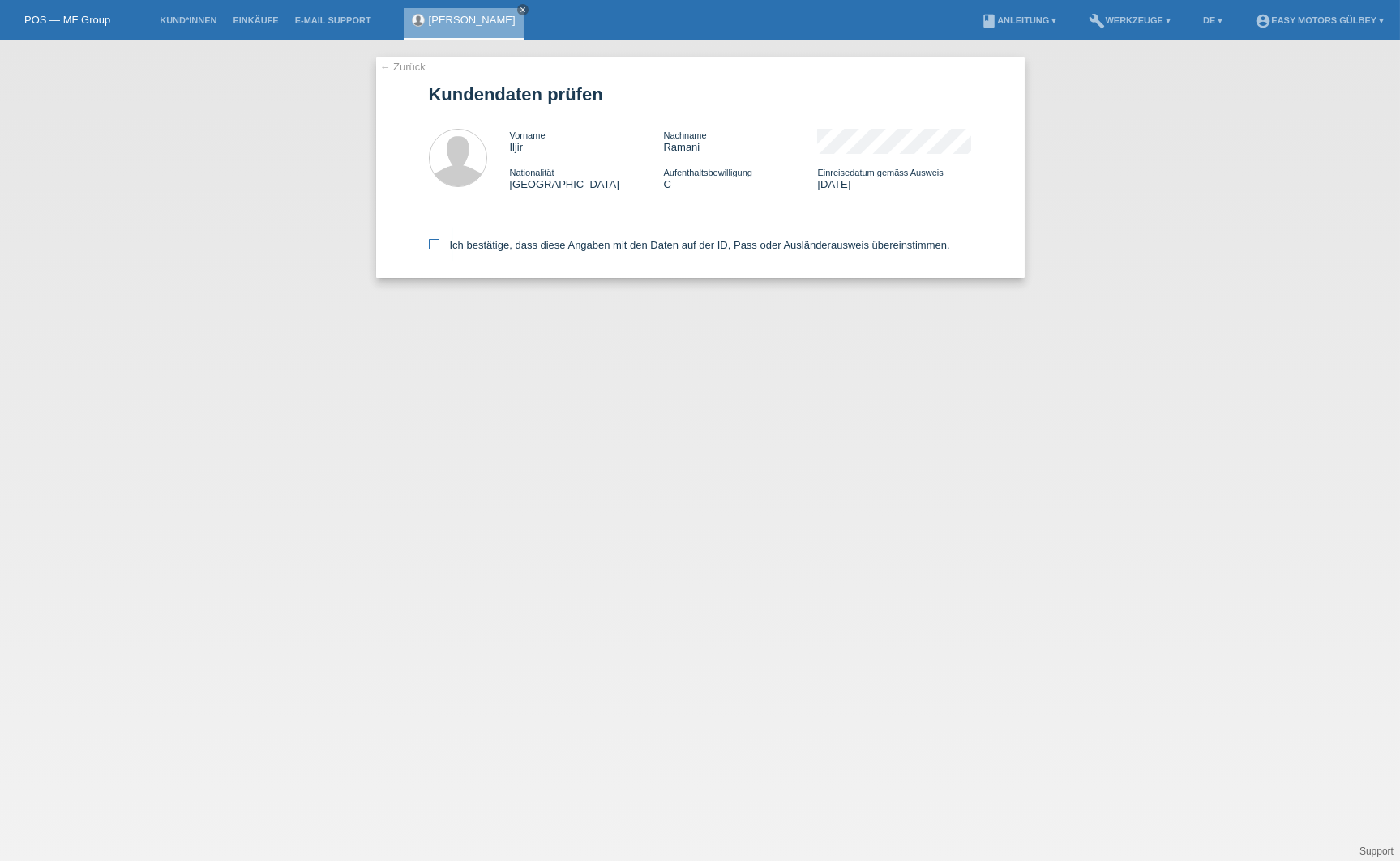
click at [433, 246] on icon at bounding box center [434, 244] width 10 height 10
click at [433, 246] on input "Ich bestätige, dass diese Angaben mit den Daten auf der ID, Pass oder Ausländer…" at bounding box center [434, 244] width 10 height 10
checkbox input "true"
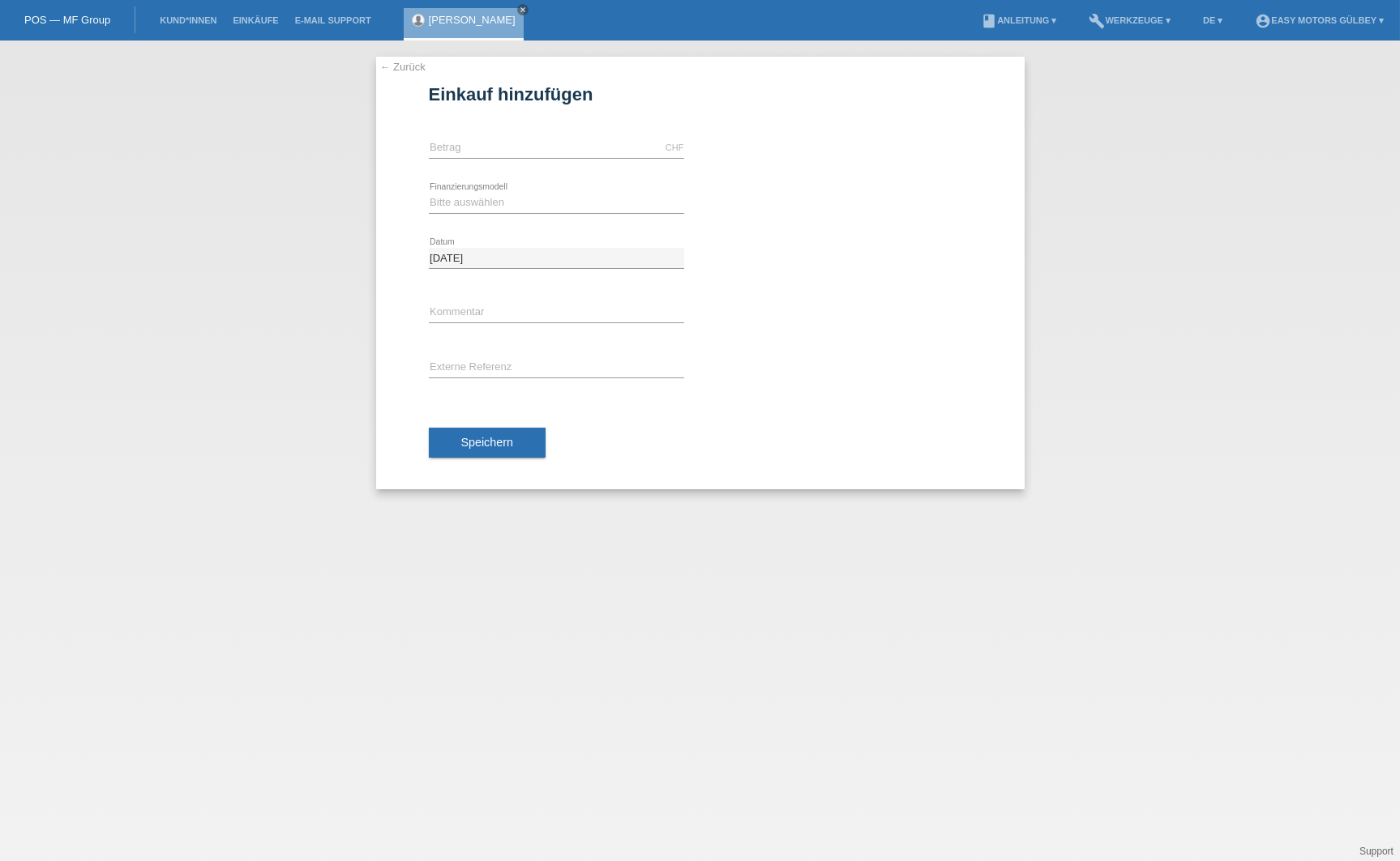
click at [442, 165] on div "CHF error Betrag" at bounding box center [556, 148] width 255 height 55
click at [442, 156] on input "text" at bounding box center [556, 147] width 255 height 20
type input "1990.00"
select select "10"
click at [513, 439] on span "Speichern" at bounding box center [487, 442] width 52 height 13
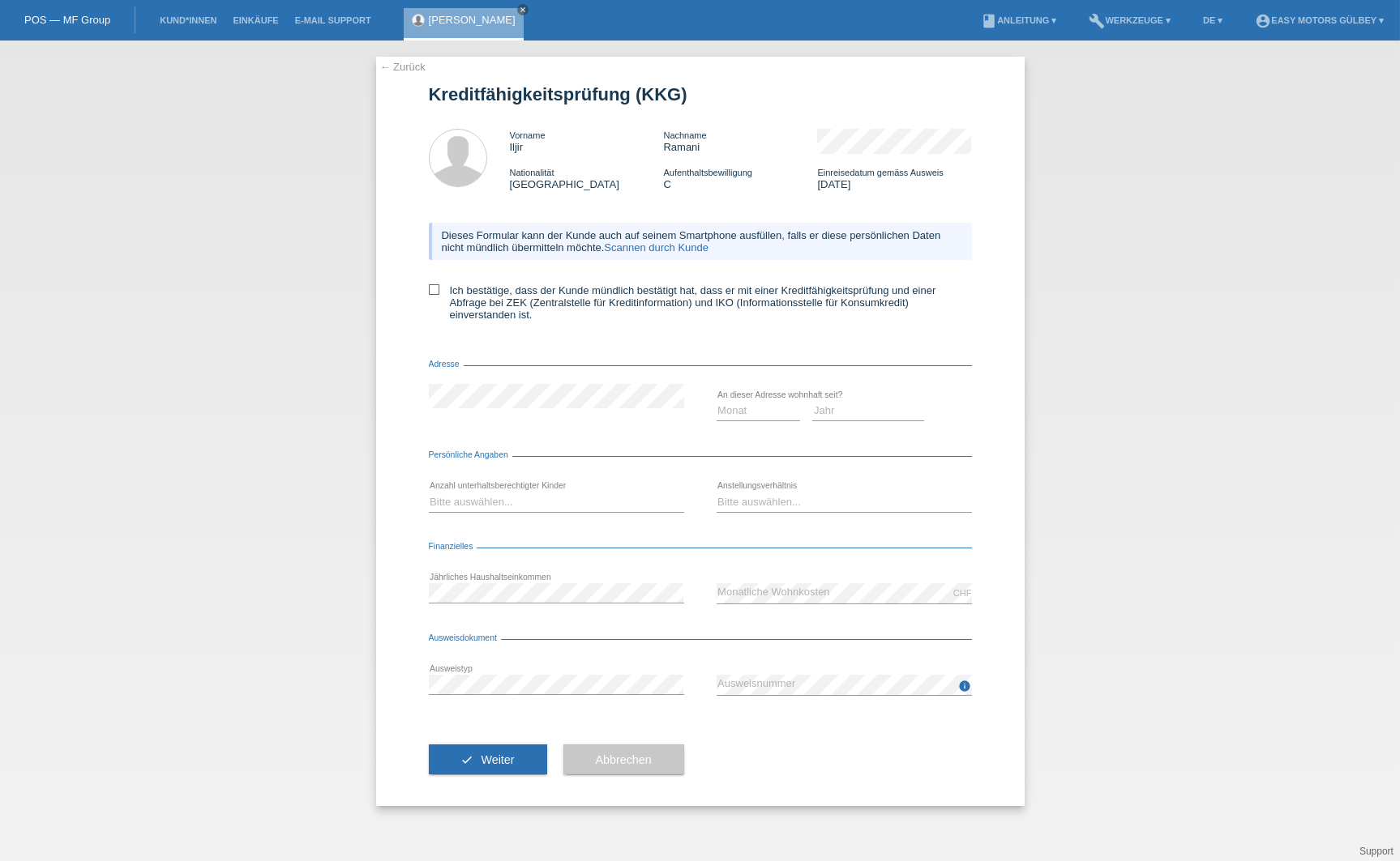
click at [433, 291] on icon at bounding box center [434, 289] width 10 height 10
click at [433, 291] on input "Ich bestätige, dass der Kunde mündlich bestätigt hat, dass er mit einer Kreditf…" at bounding box center [434, 289] width 10 height 10
checkbox input "true"
select select "2005"
select select "02"
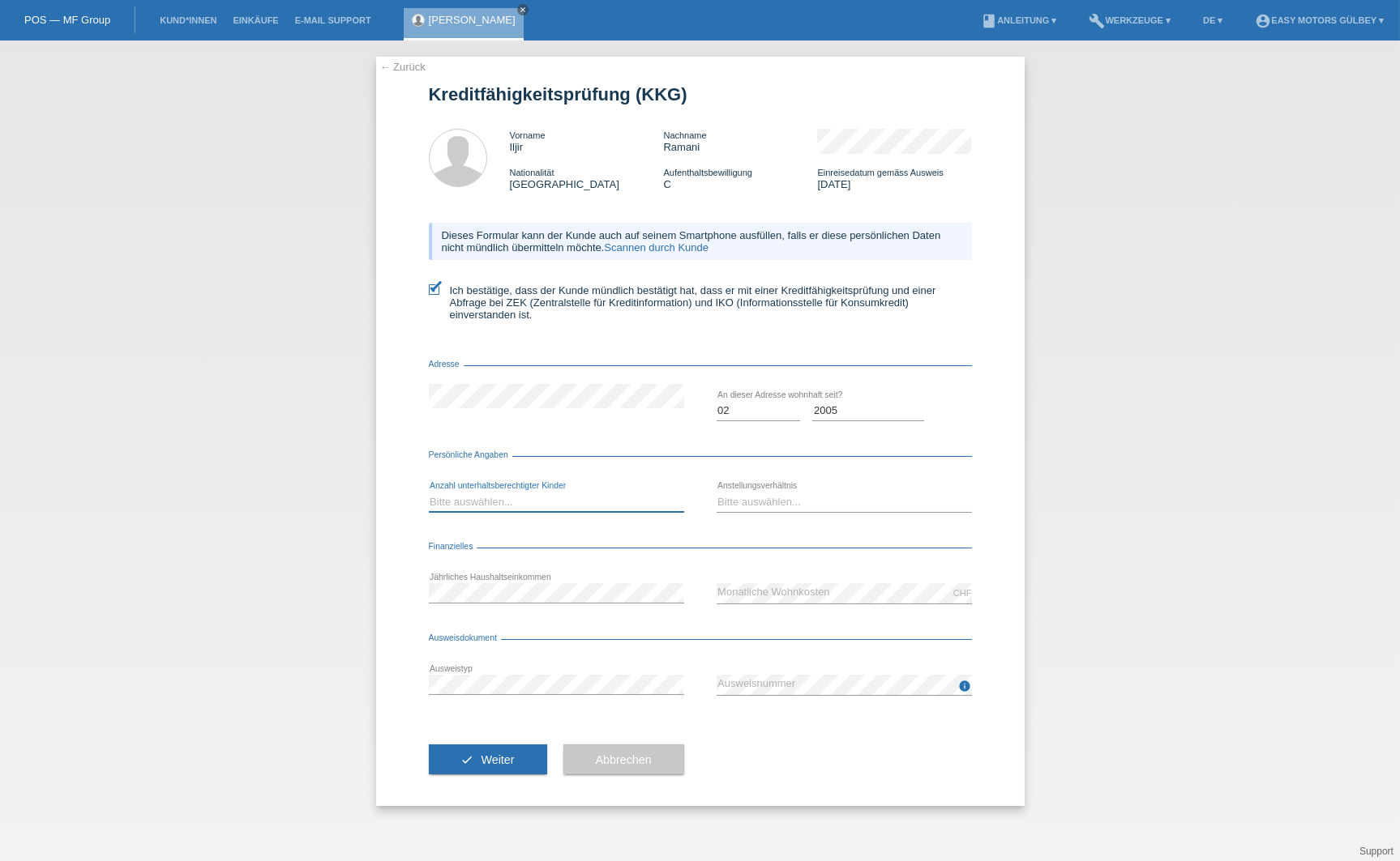
select select "3"
select select "UNLIMITED"
click at [537, 755] on button "check Weiter" at bounding box center [488, 759] width 119 height 31
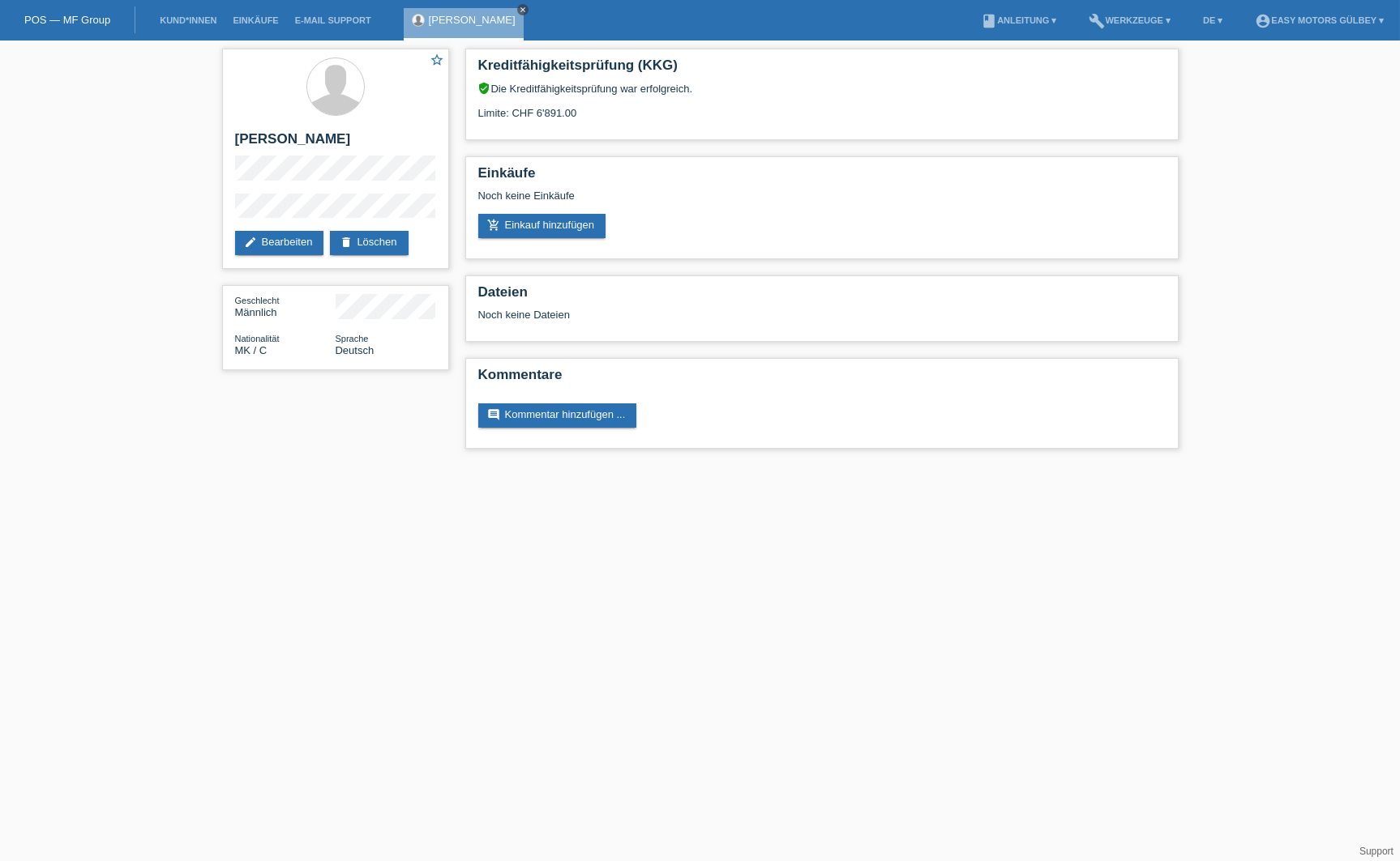
click at [519, 11] on icon "close" at bounding box center [522, 10] width 8 height 8
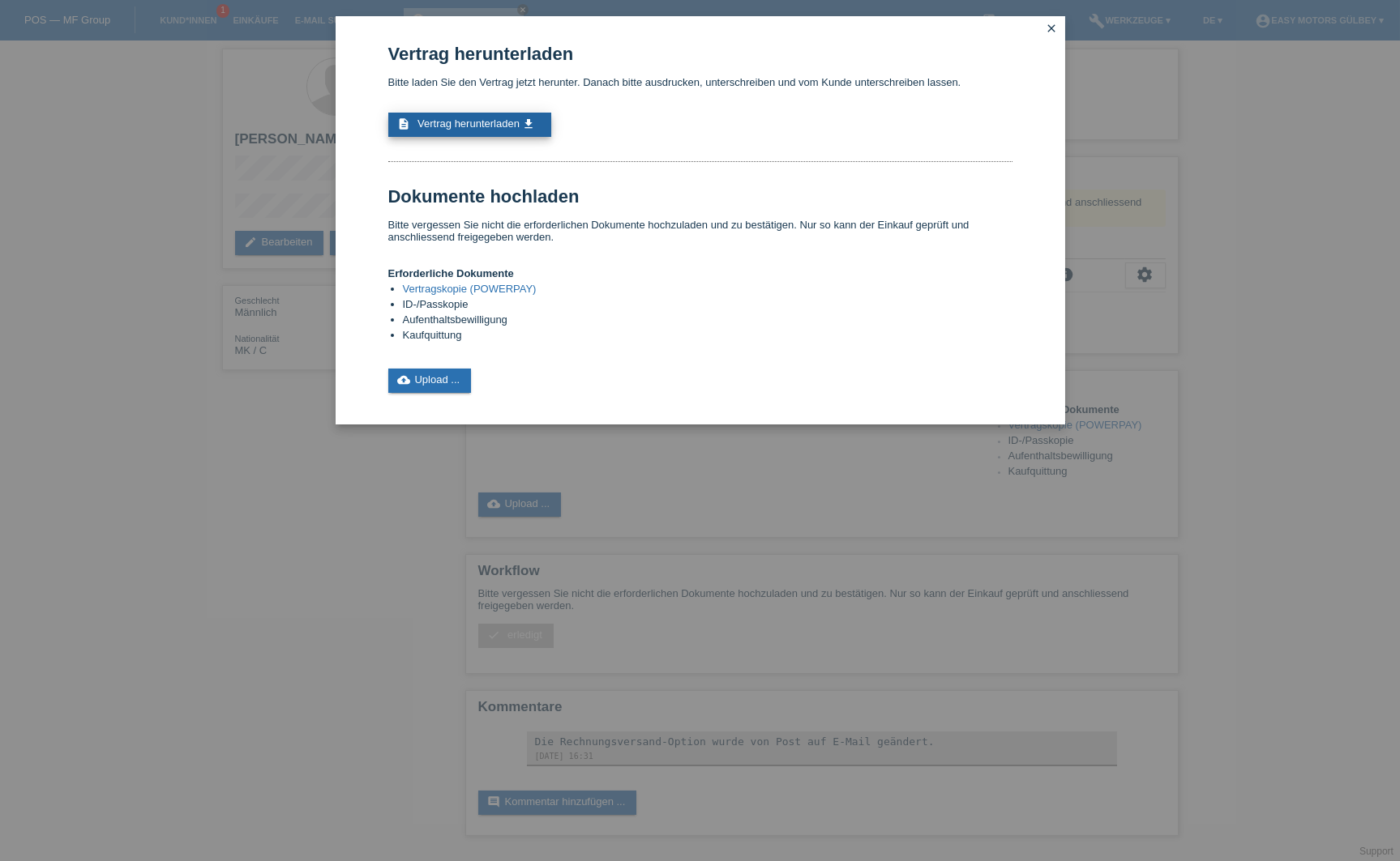
click at [494, 121] on span "Vertrag herunterladen" at bounding box center [468, 124] width 102 height 12
click at [1053, 29] on icon "close" at bounding box center [1051, 28] width 13 height 13
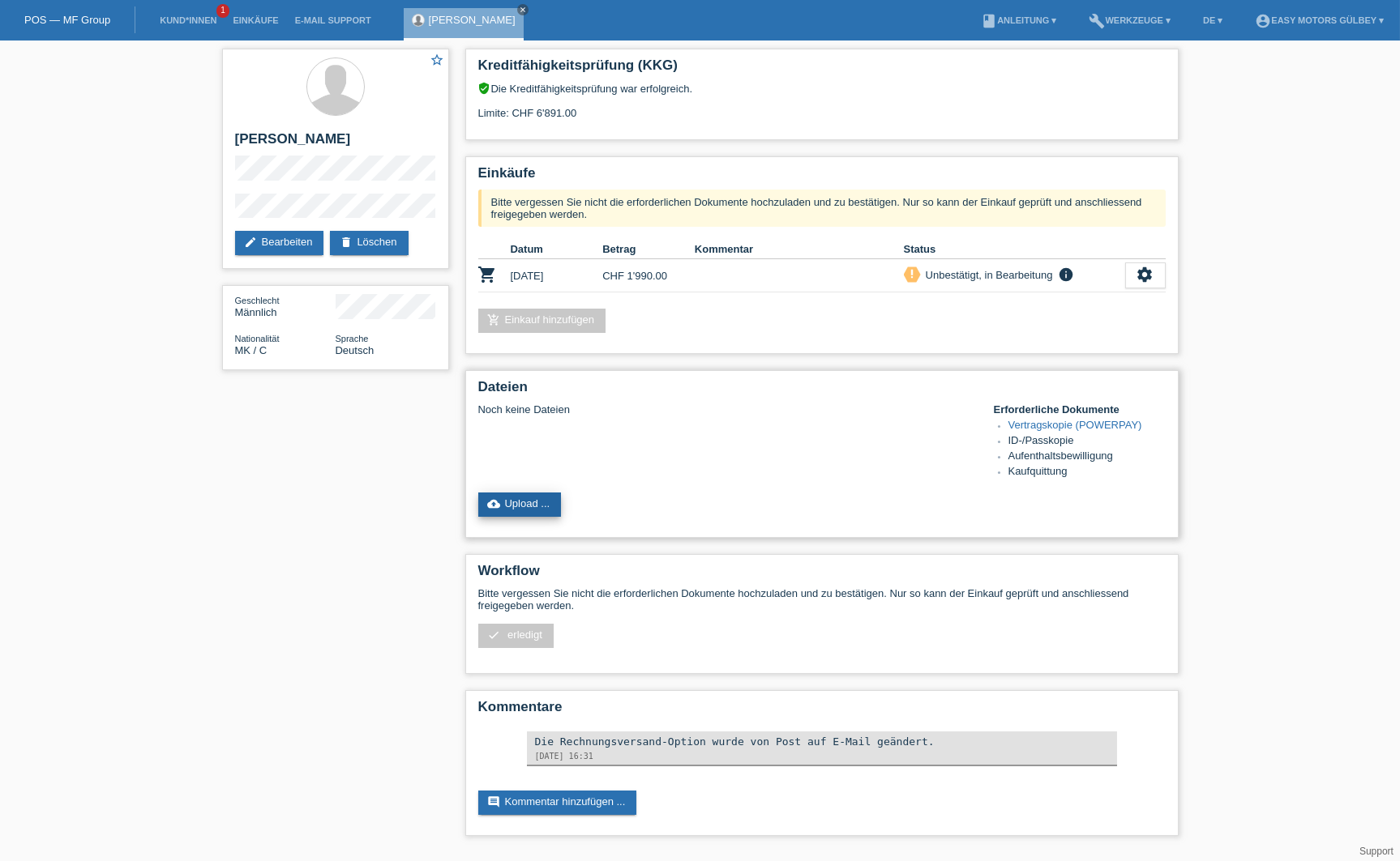
click at [527, 505] on link "cloud_upload Upload ..." at bounding box center [520, 505] width 84 height 24
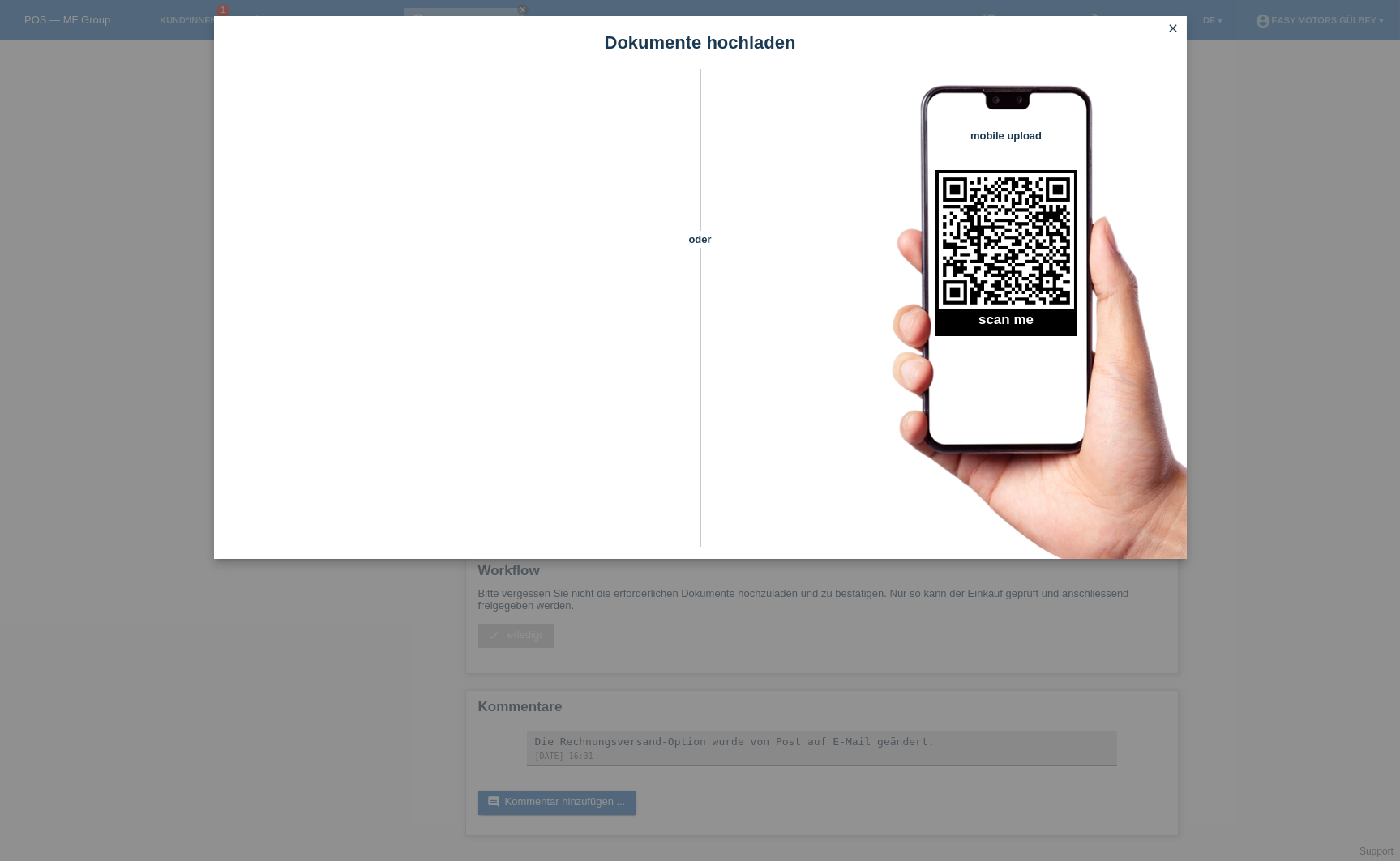
click at [1174, 26] on icon "close" at bounding box center [1173, 28] width 13 height 13
